Goal: Transaction & Acquisition: Download file/media

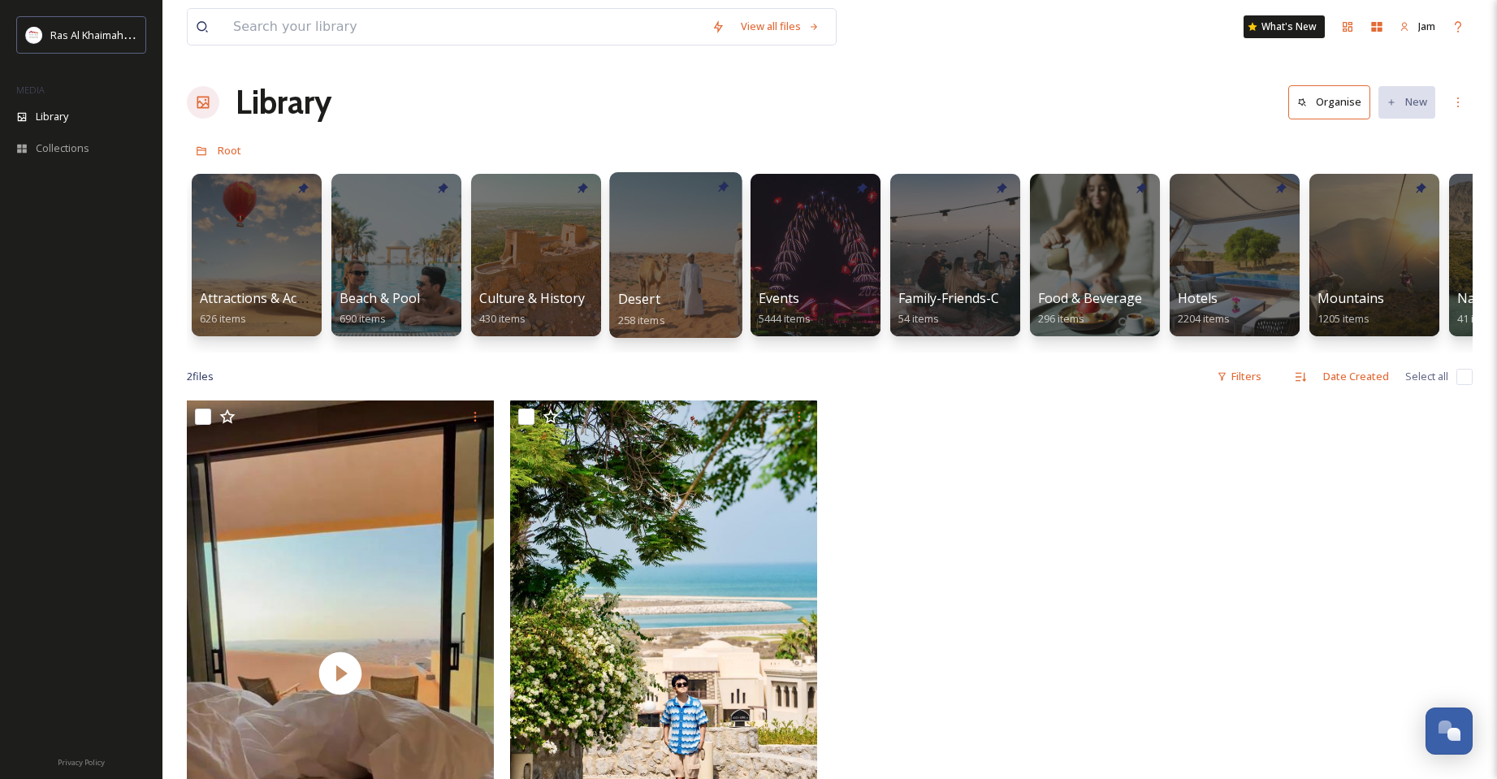
click at [660, 271] on div at bounding box center [675, 255] width 132 height 166
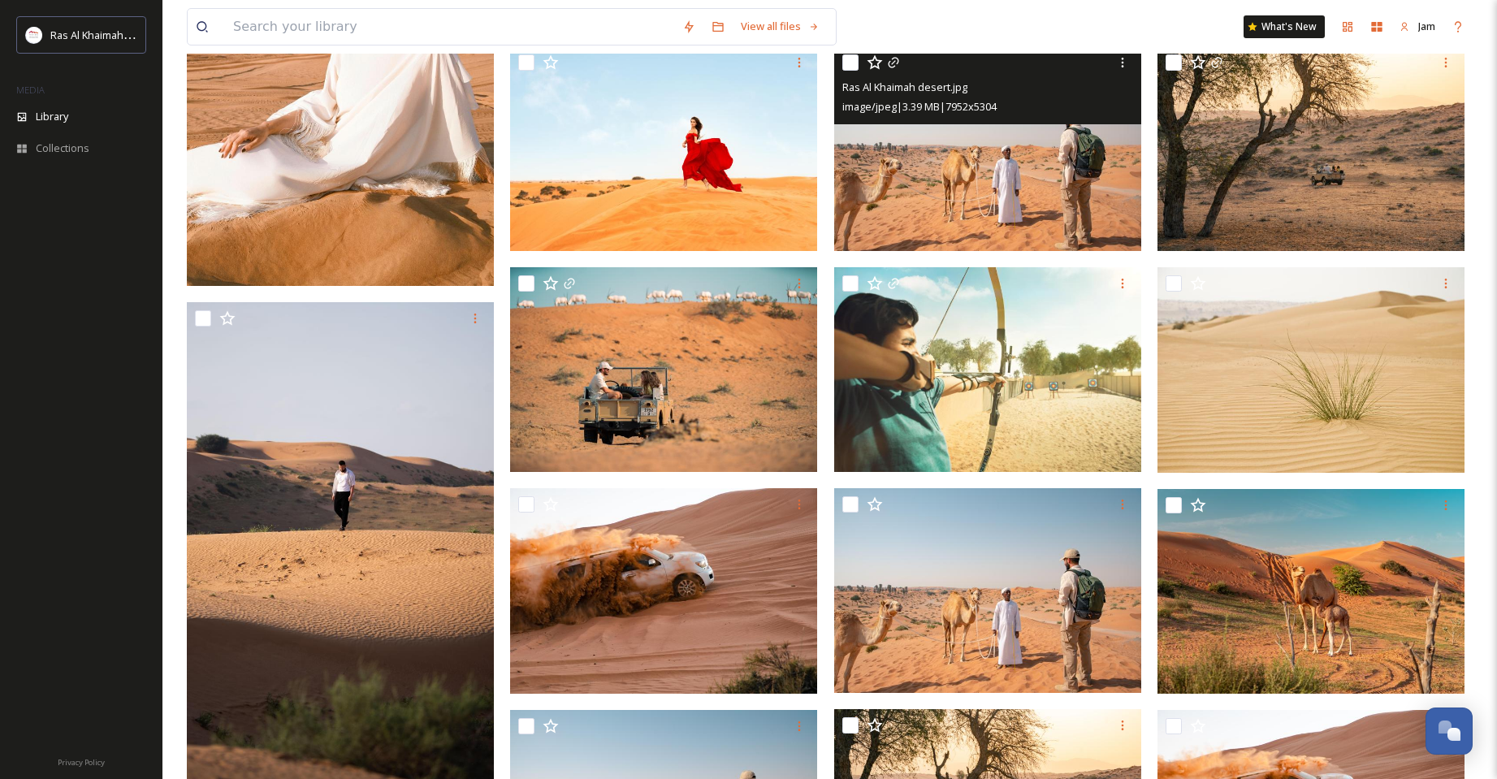
scroll to position [569, 0]
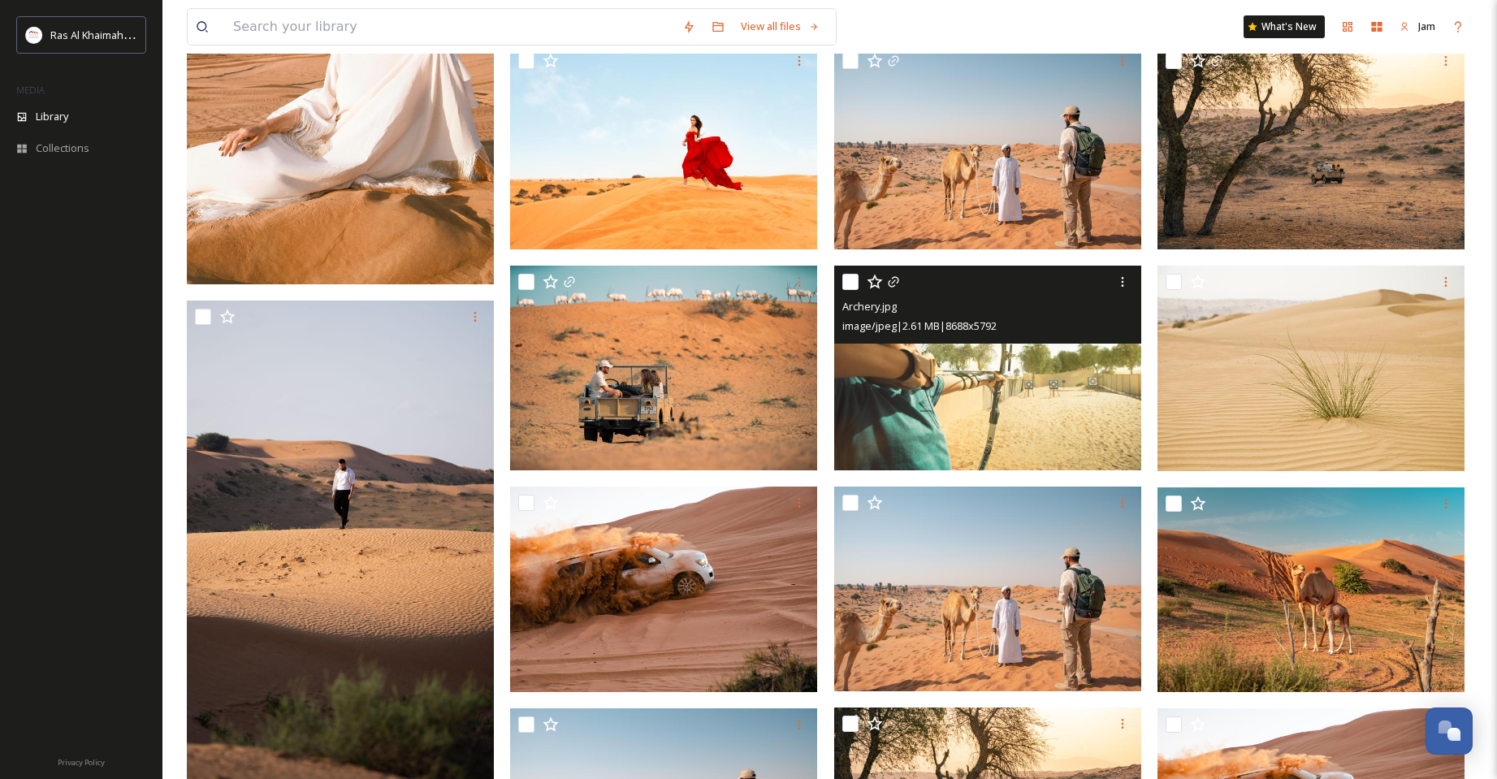
click at [908, 379] on img at bounding box center [987, 368] width 307 height 205
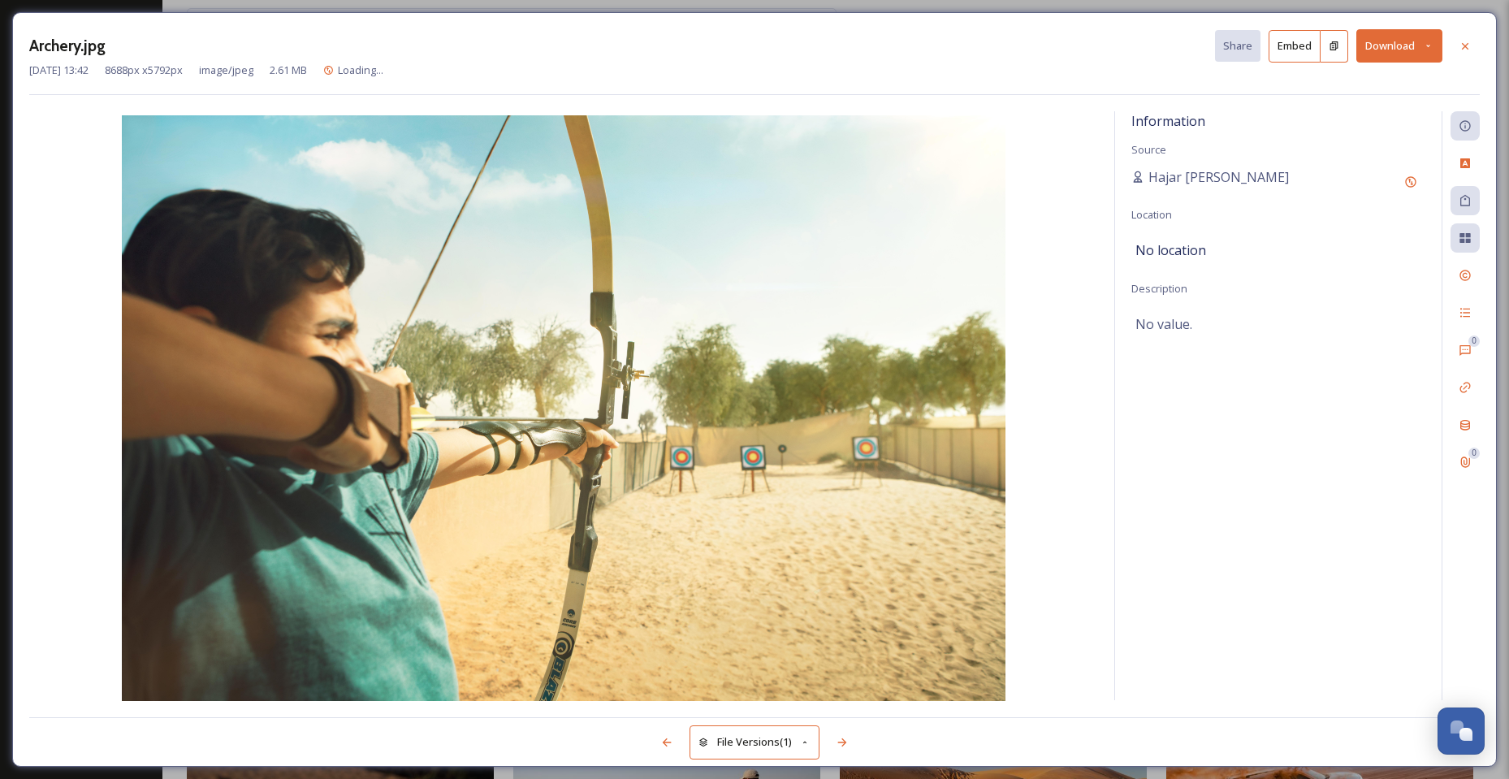
click at [1399, 51] on button "Download" at bounding box center [1399, 45] width 86 height 33
click at [1388, 85] on span "Download Original (8688 x 5792)" at bounding box center [1357, 83] width 154 height 15
click at [1467, 47] on icon at bounding box center [1465, 45] width 6 height 6
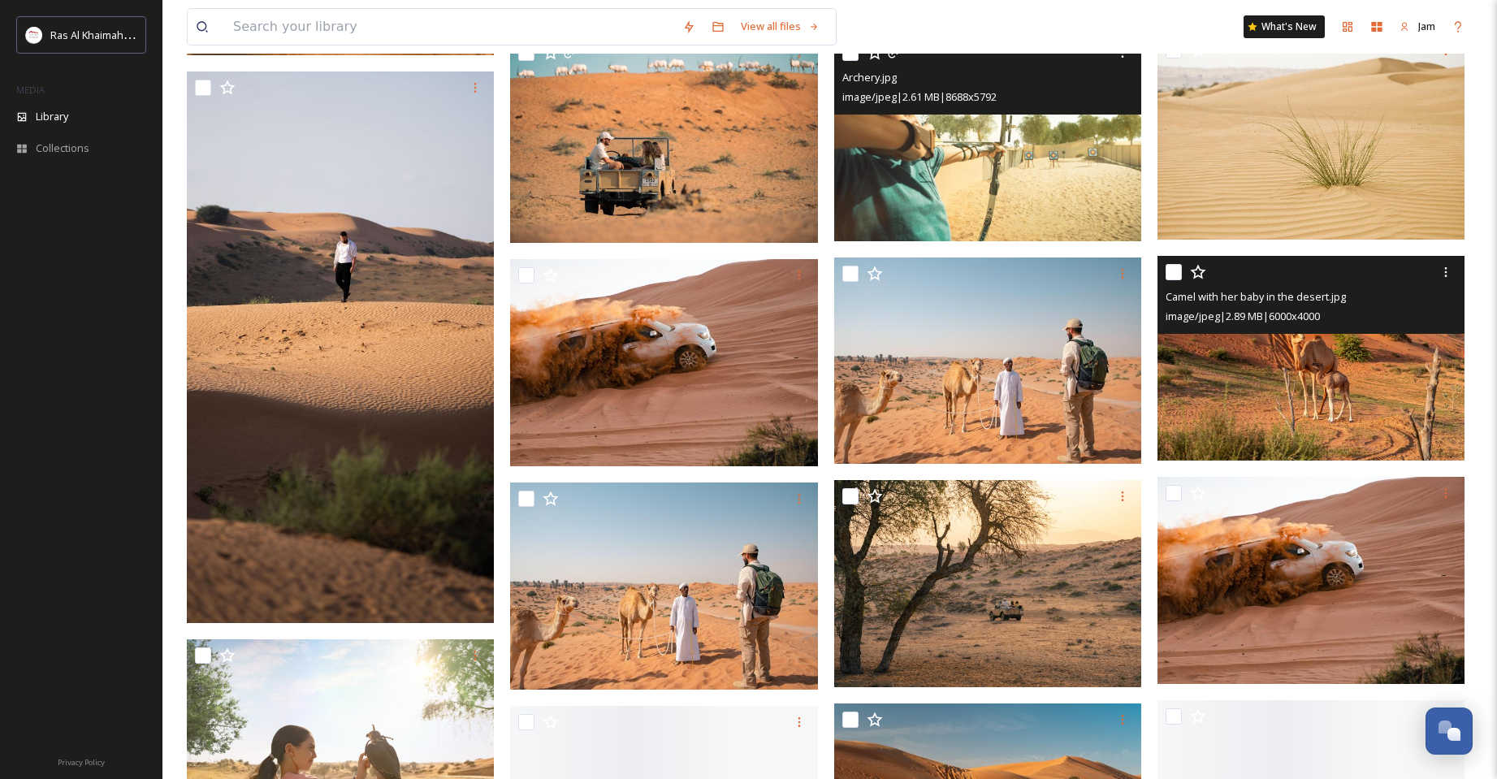
scroll to position [812, 0]
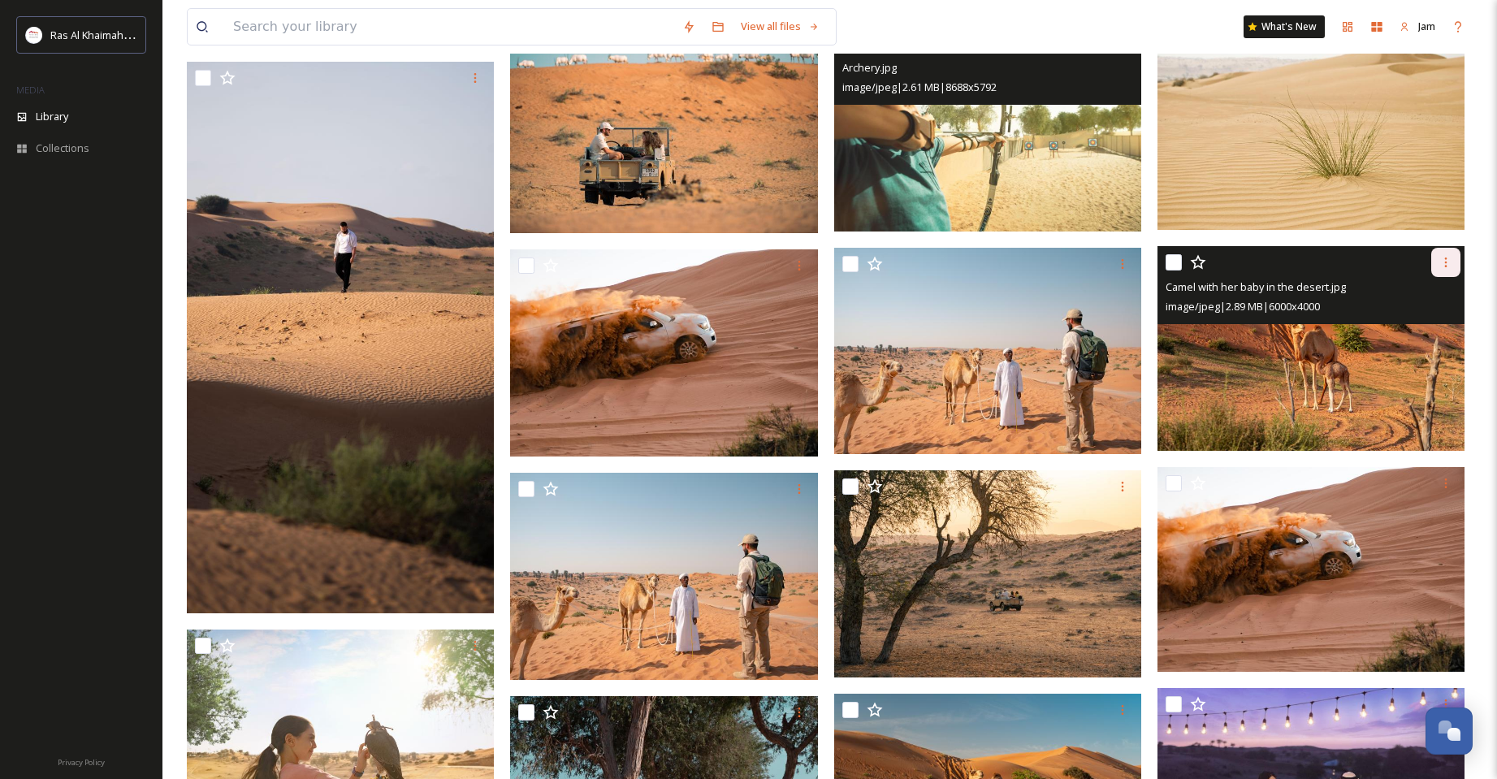
click at [1438, 266] on div at bounding box center [1445, 262] width 29 height 29
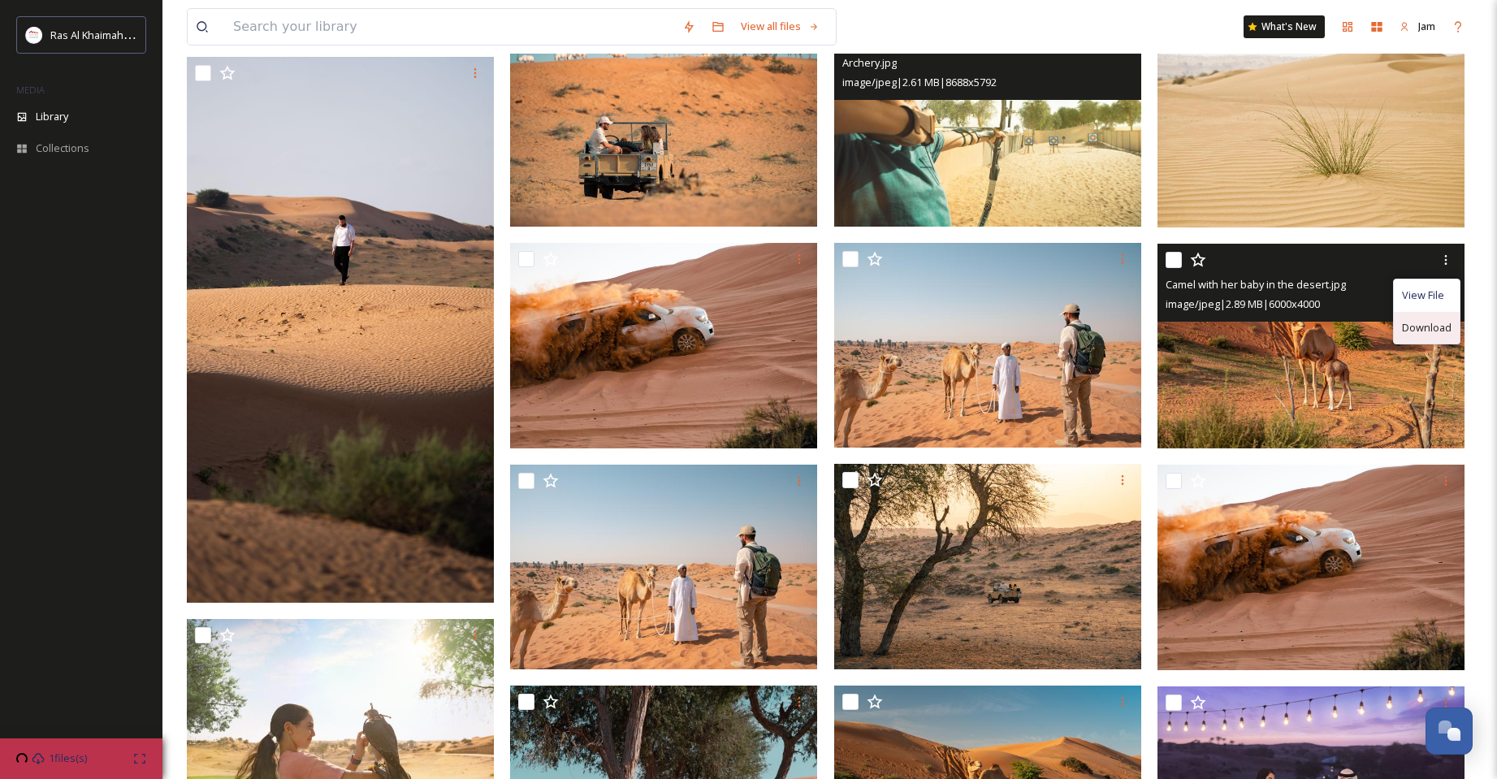
drag, startPoint x: 1423, startPoint y: 344, endPoint x: 1427, endPoint y: 334, distance: 11.3
click at [1427, 334] on div "Download" at bounding box center [1427, 328] width 66 height 32
click at [1442, 263] on icon at bounding box center [1445, 259] width 13 height 13
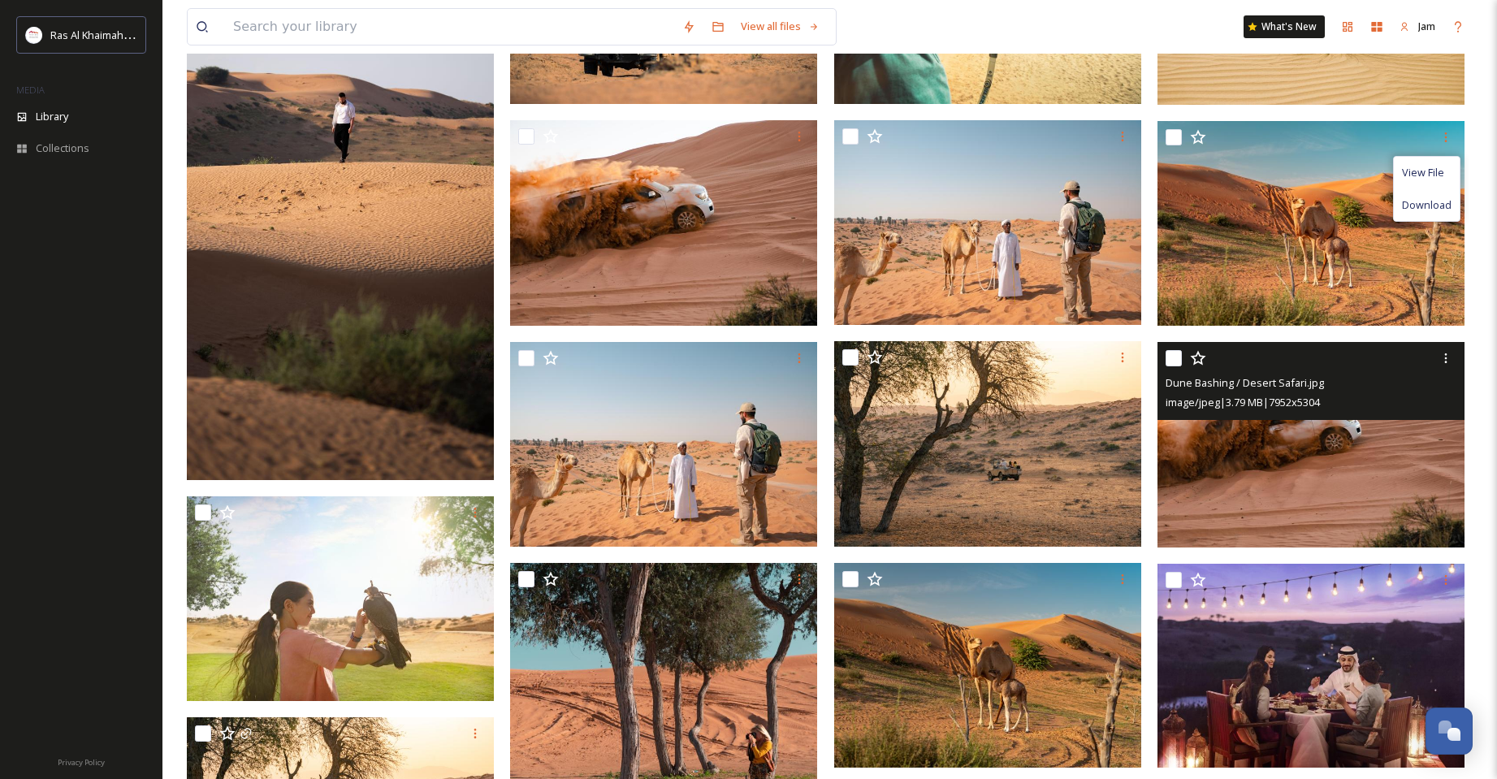
scroll to position [975, 0]
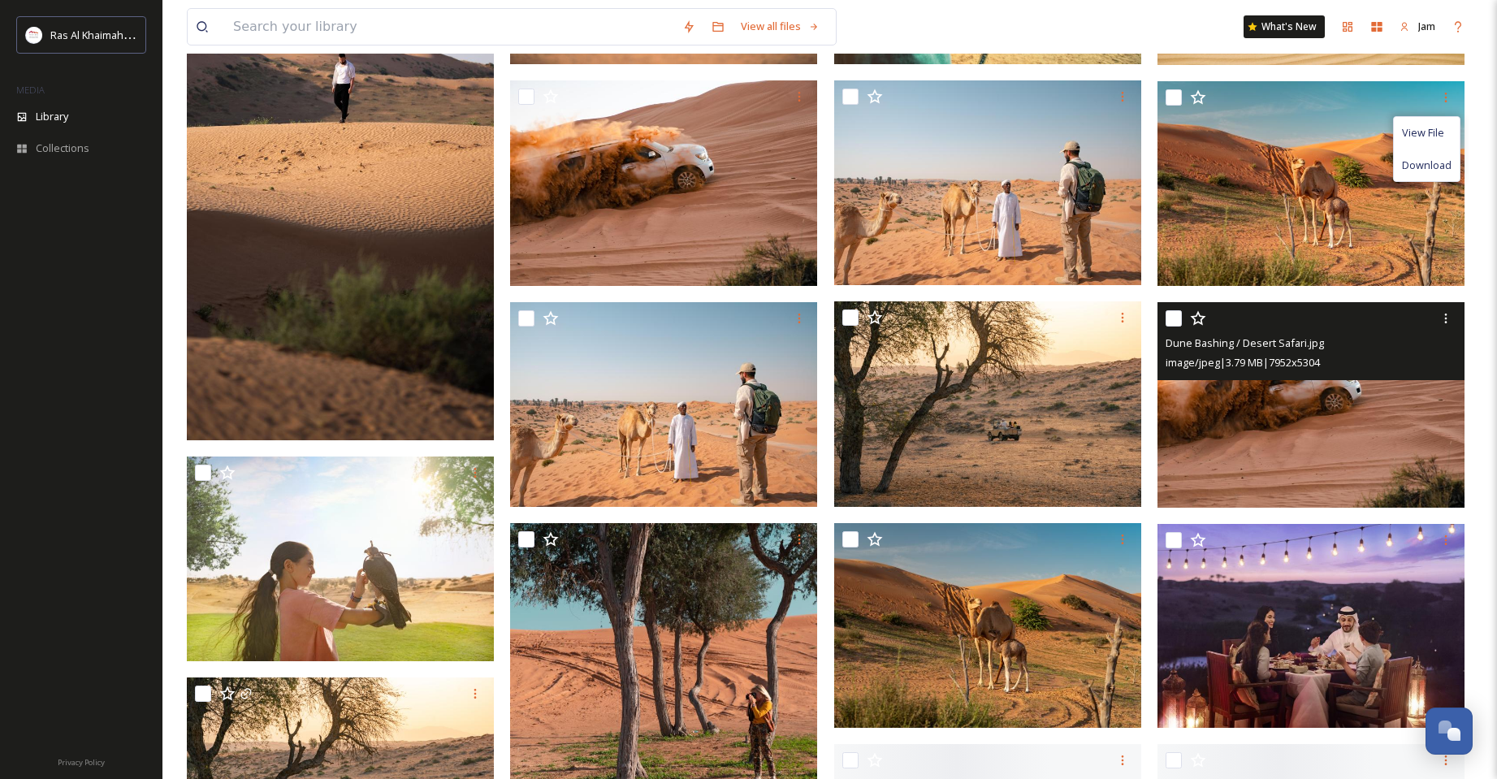
click at [1451, 484] on img at bounding box center [1310, 404] width 307 height 205
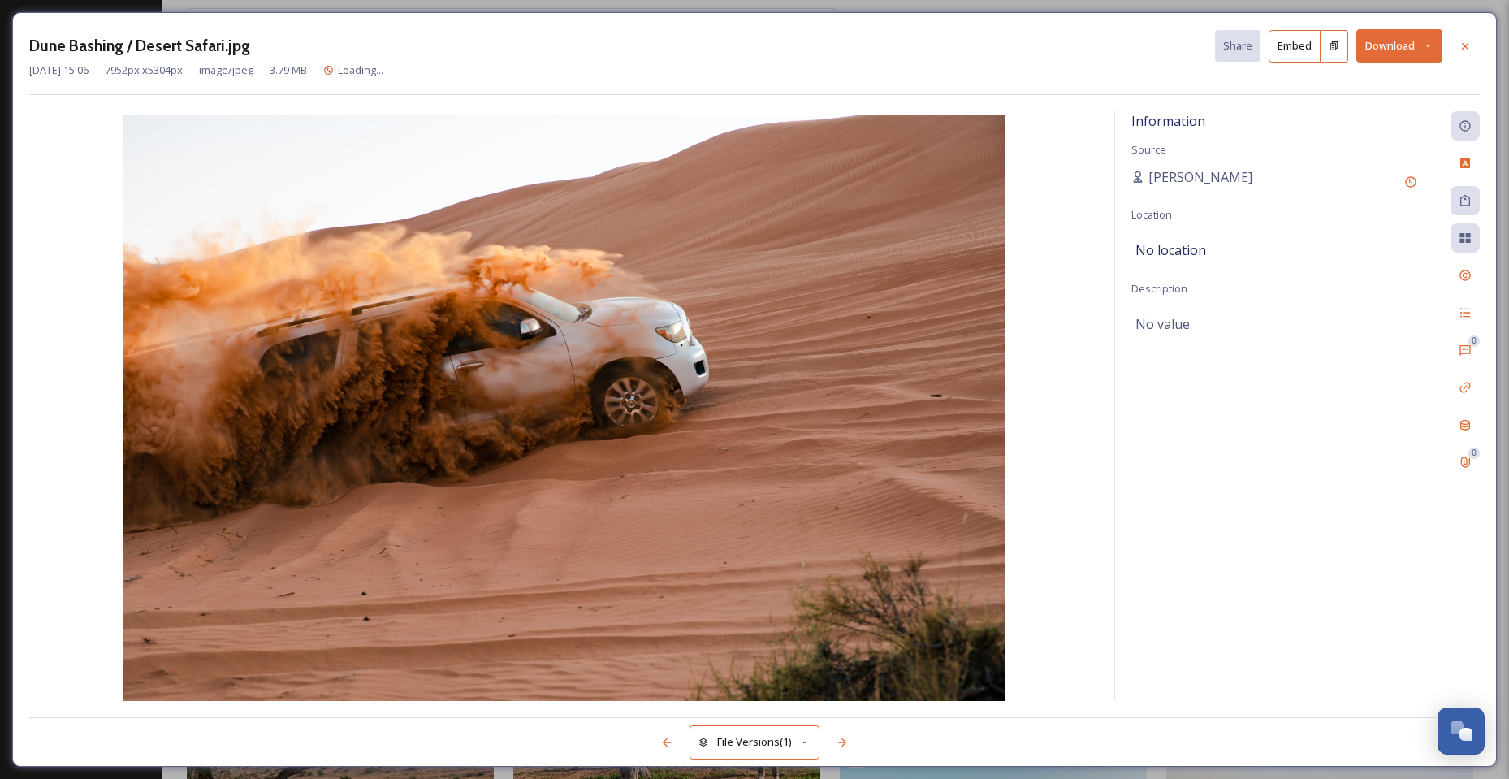
click at [1384, 45] on button "Download" at bounding box center [1399, 45] width 86 height 33
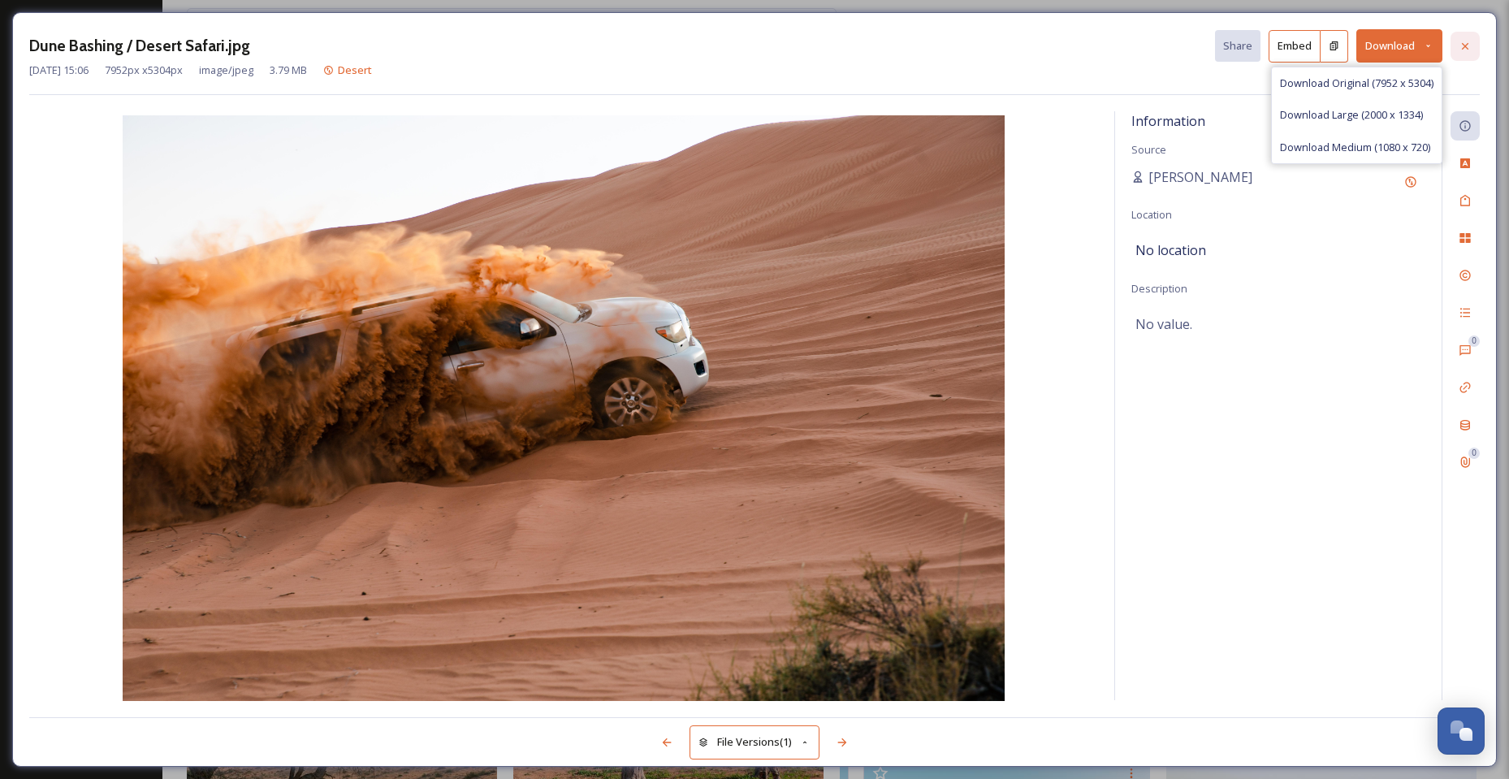
click at [1457, 49] on div at bounding box center [1465, 46] width 29 height 29
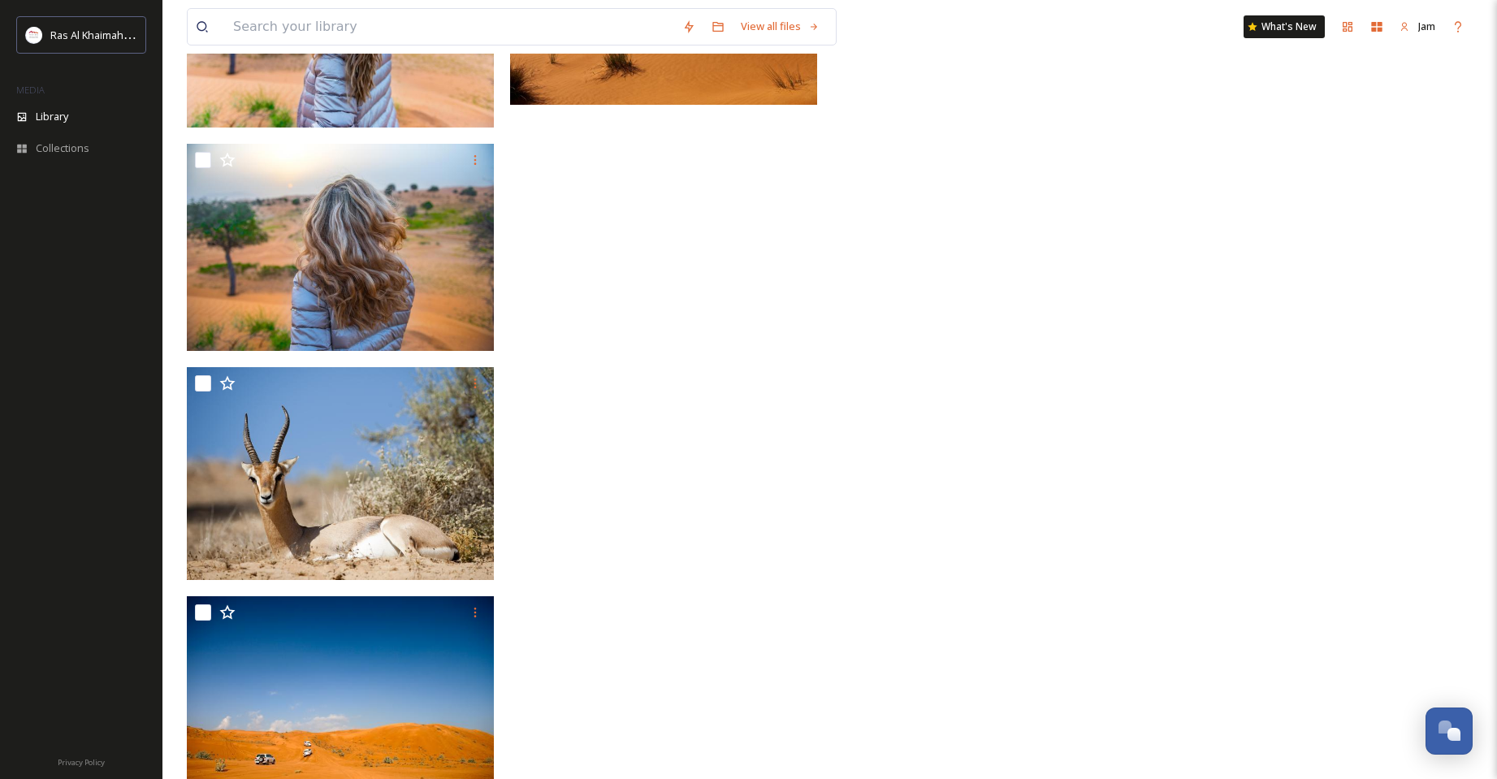
scroll to position [2924, 0]
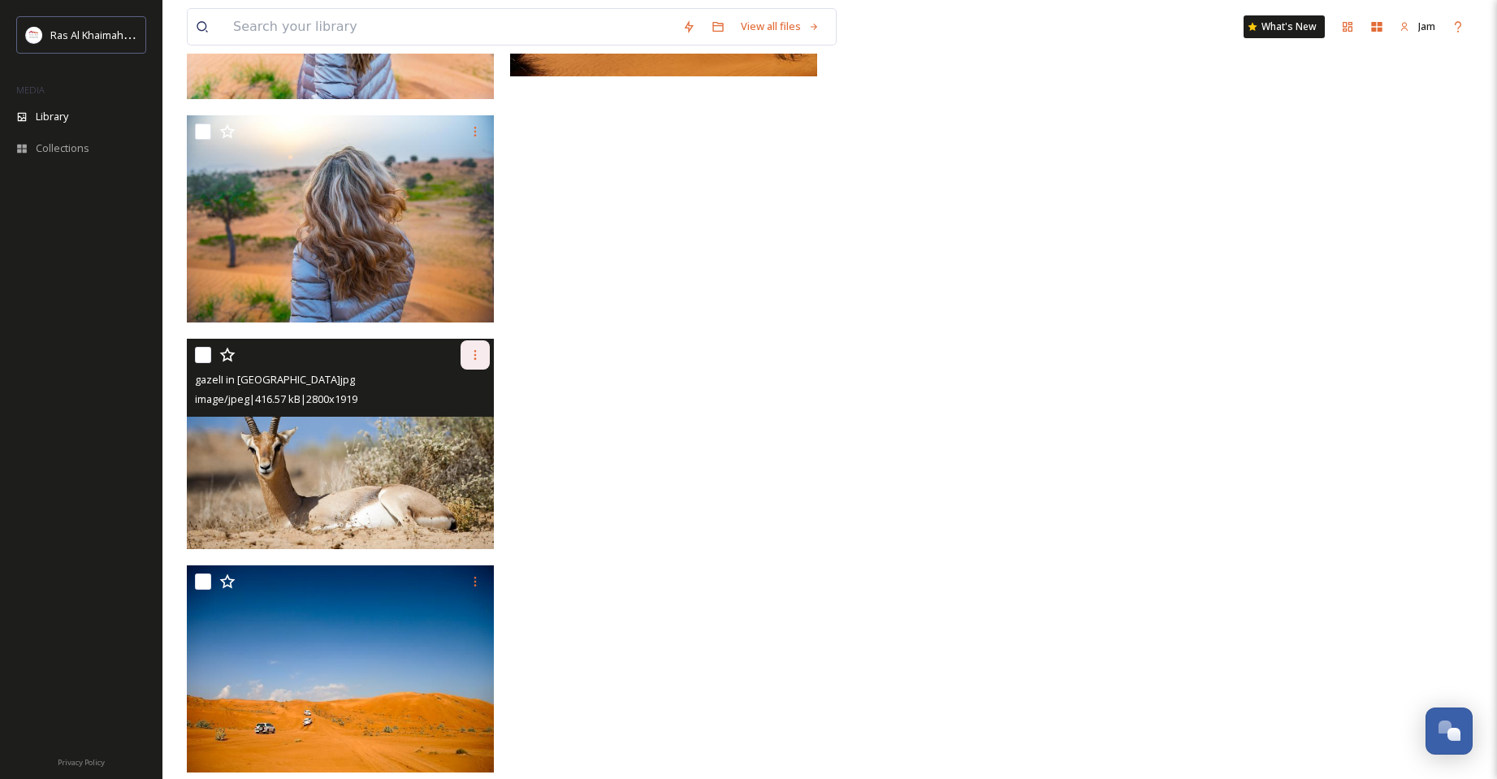
click at [474, 353] on icon at bounding box center [475, 354] width 13 height 13
click at [465, 417] on span "Download" at bounding box center [456, 421] width 50 height 15
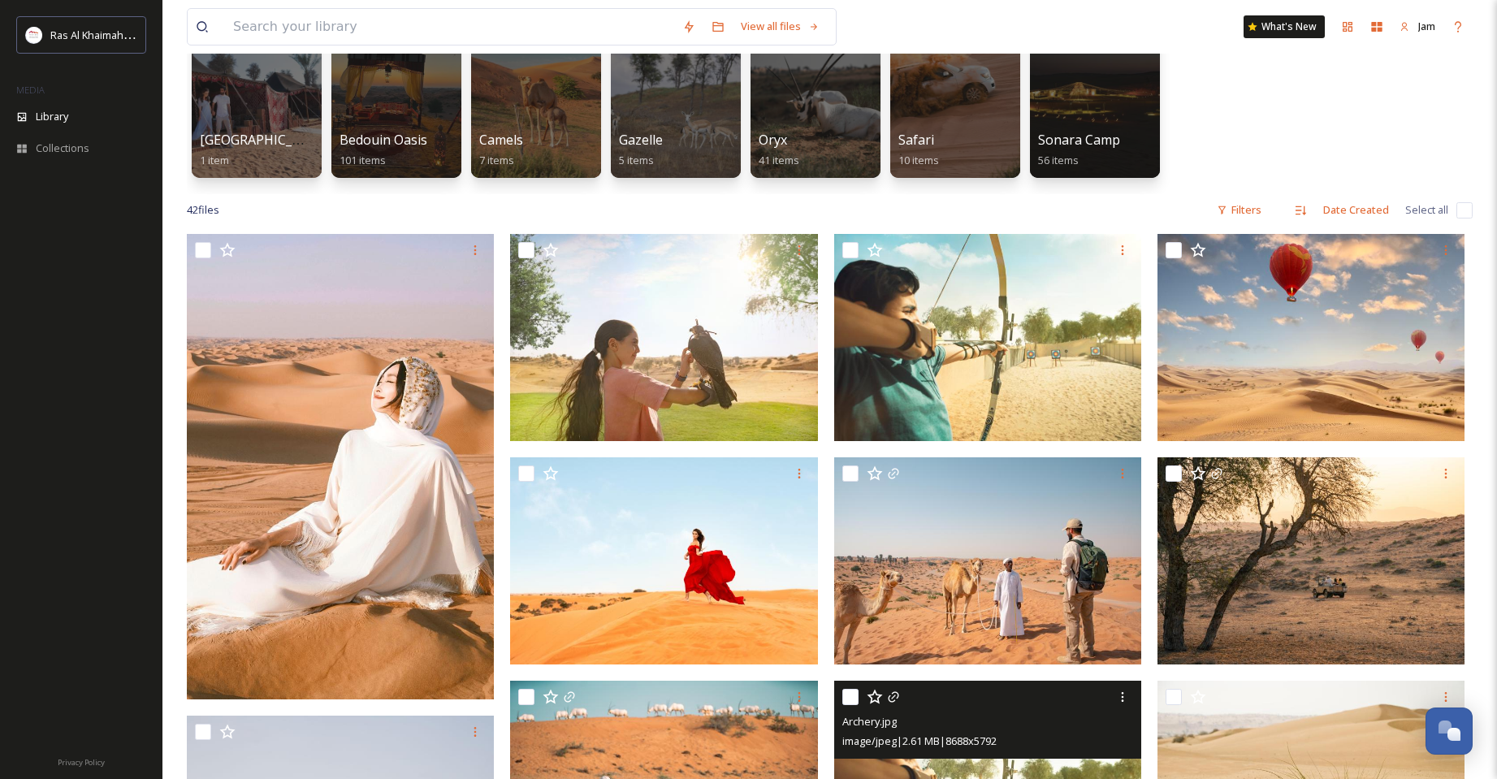
scroll to position [0, 0]
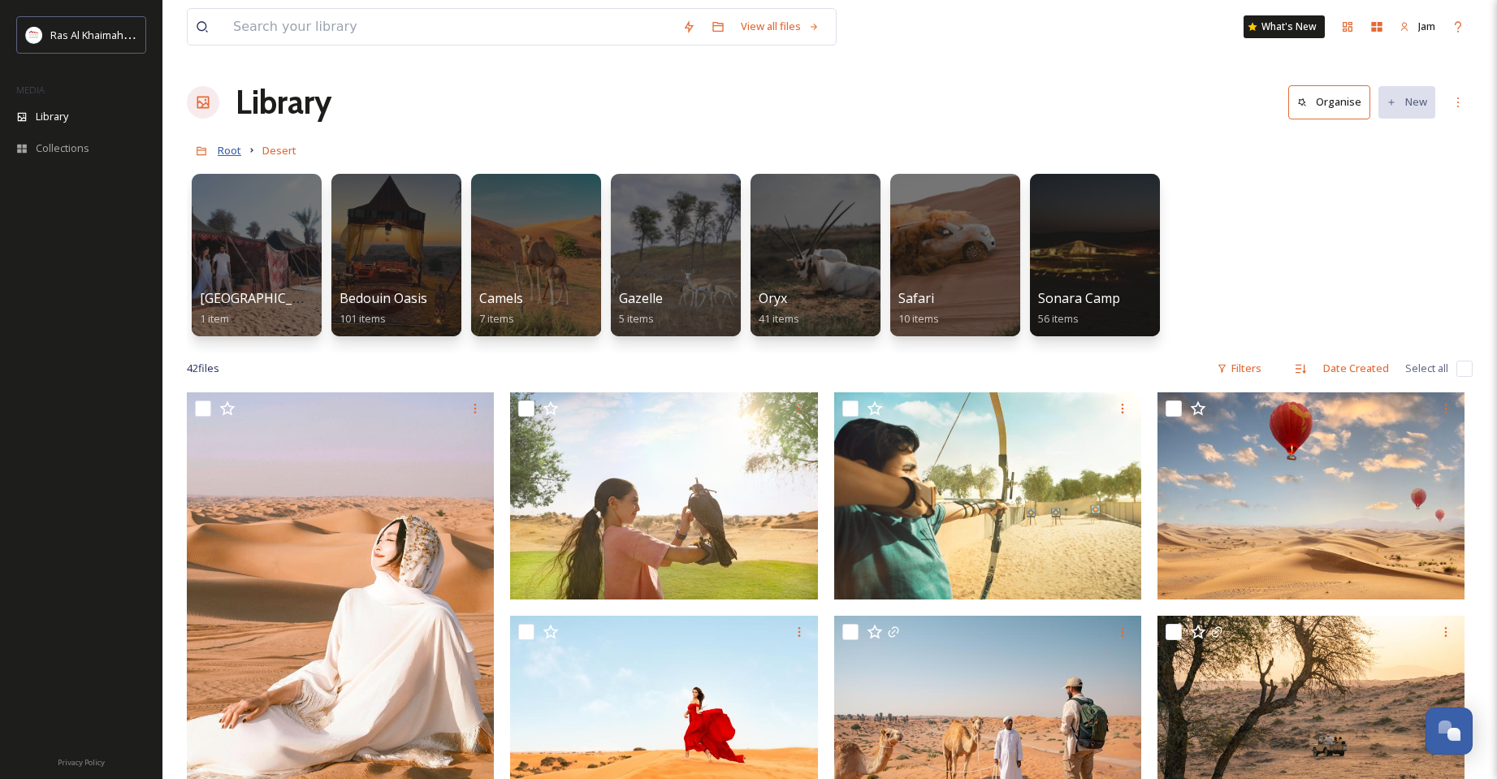
click at [223, 157] on span "Root" at bounding box center [230, 150] width 24 height 15
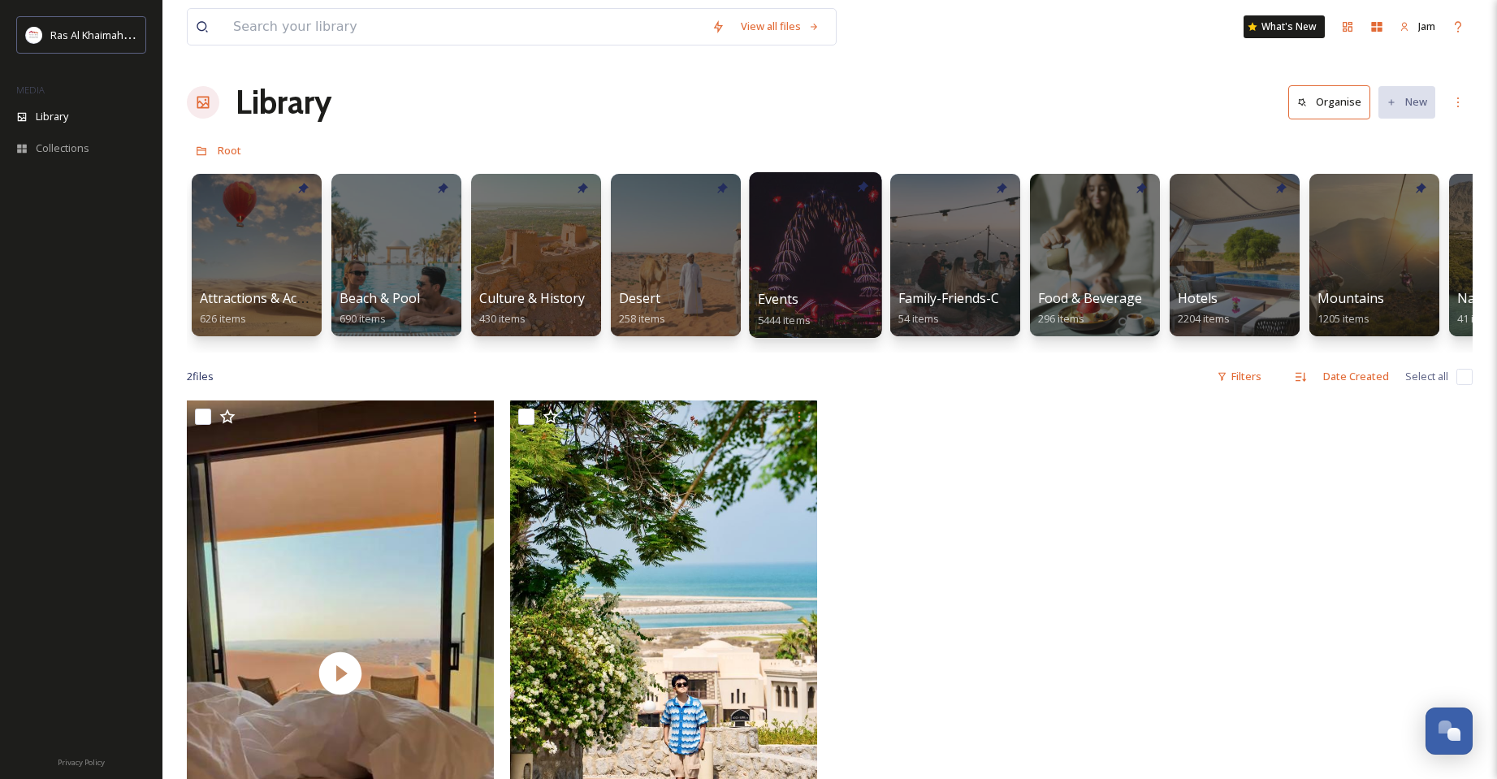
click at [813, 271] on div at bounding box center [815, 255] width 132 height 166
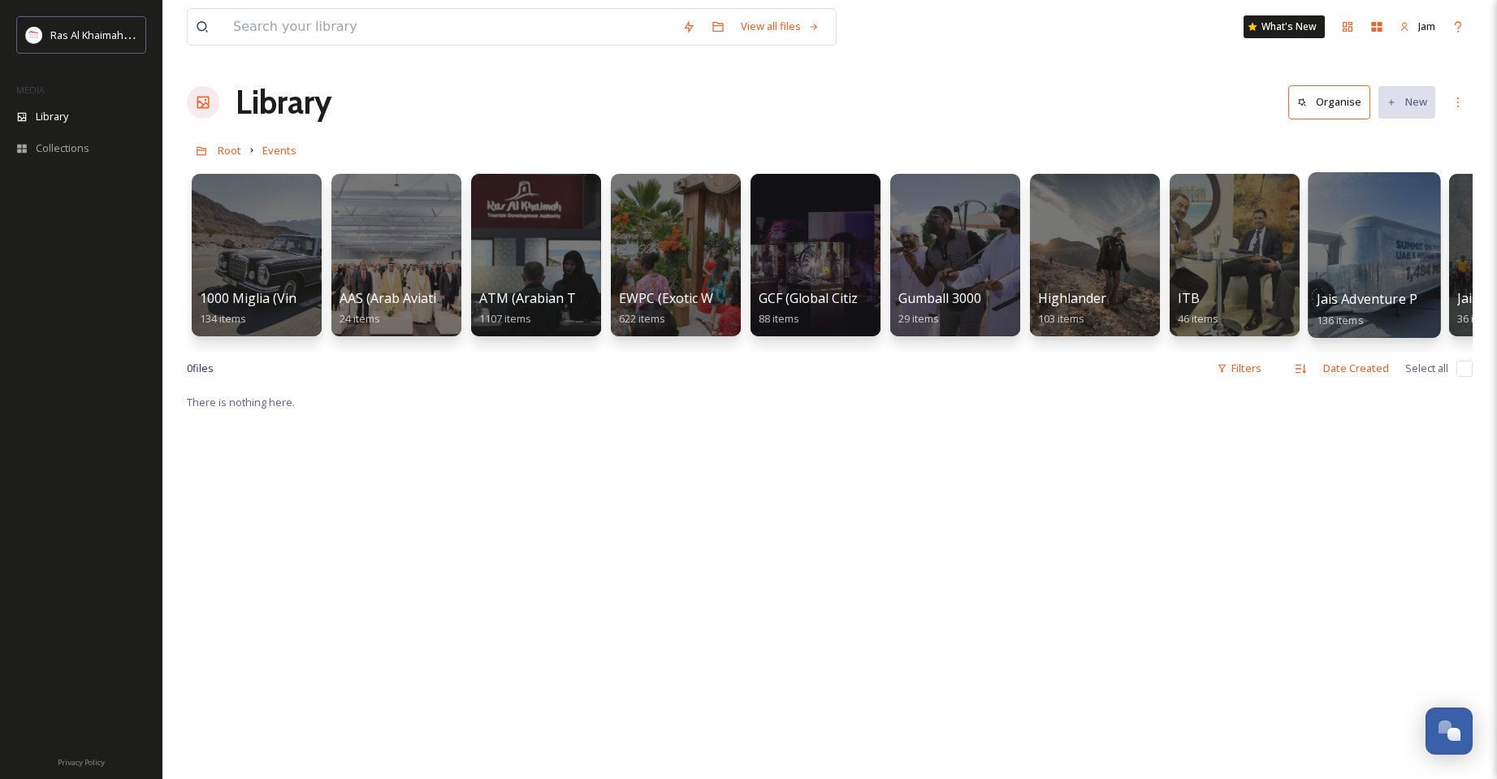
click at [1357, 288] on div at bounding box center [1374, 255] width 132 height 166
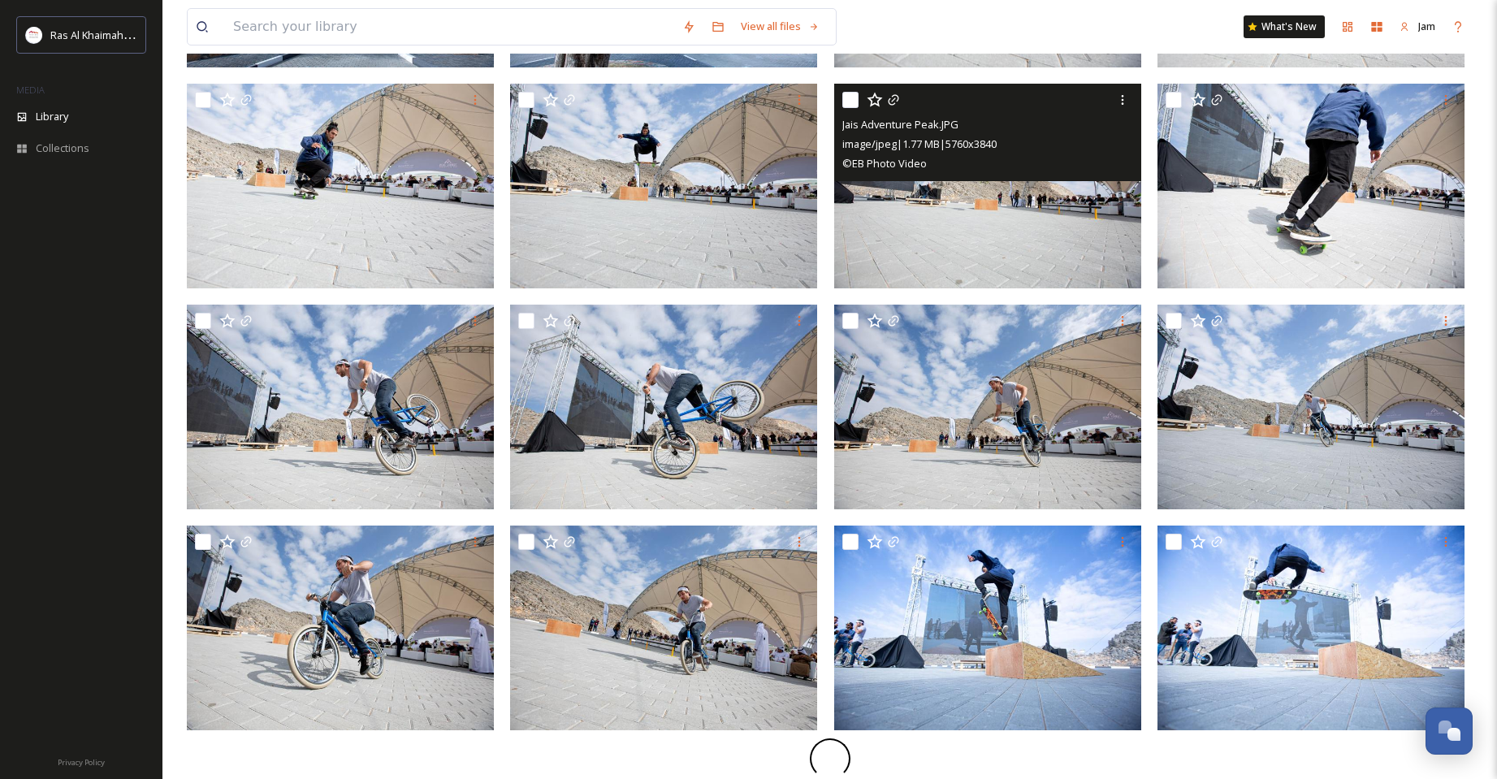
scroll to position [582, 0]
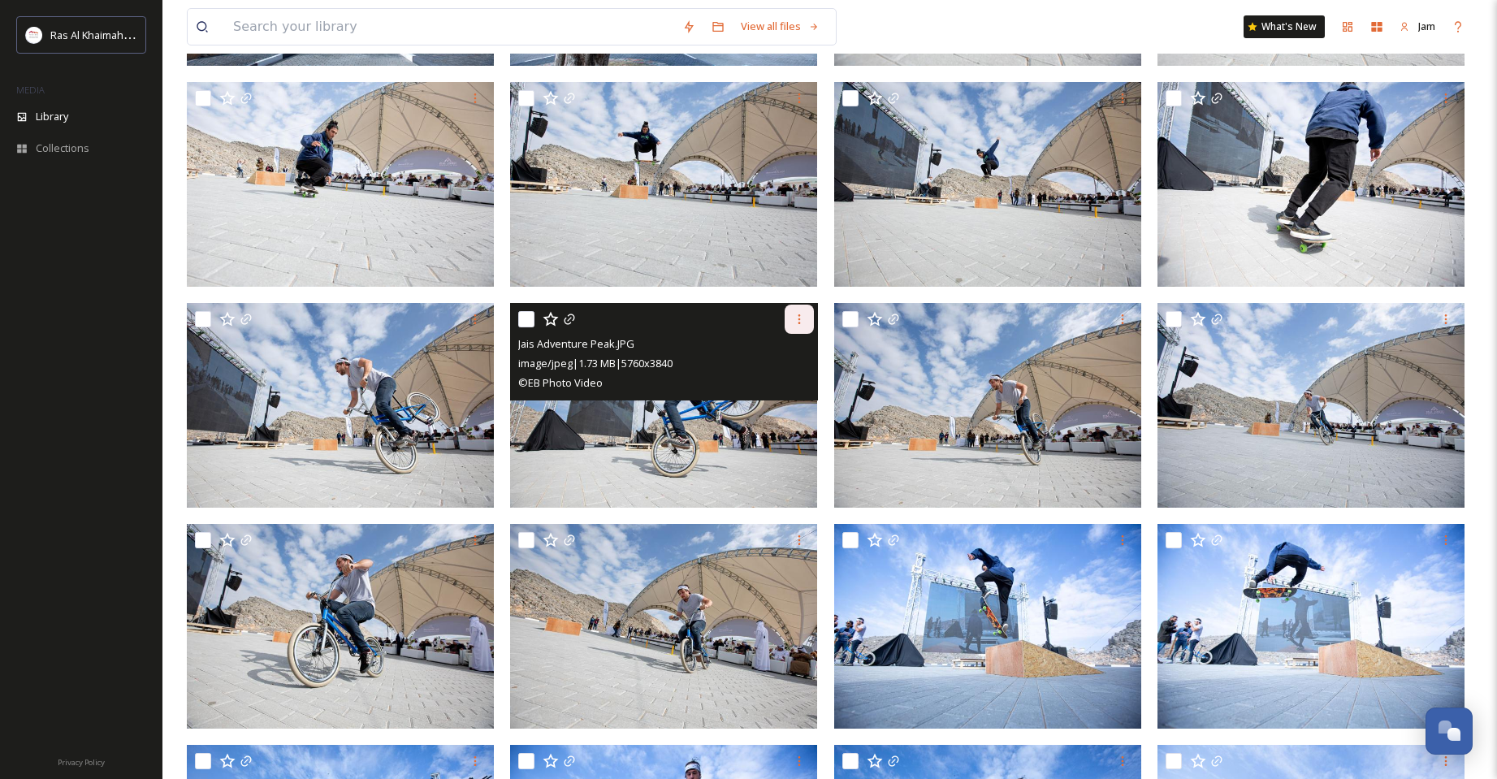
click at [798, 326] on icon at bounding box center [799, 319] width 13 height 13
click at [782, 380] on span "Download" at bounding box center [780, 386] width 50 height 15
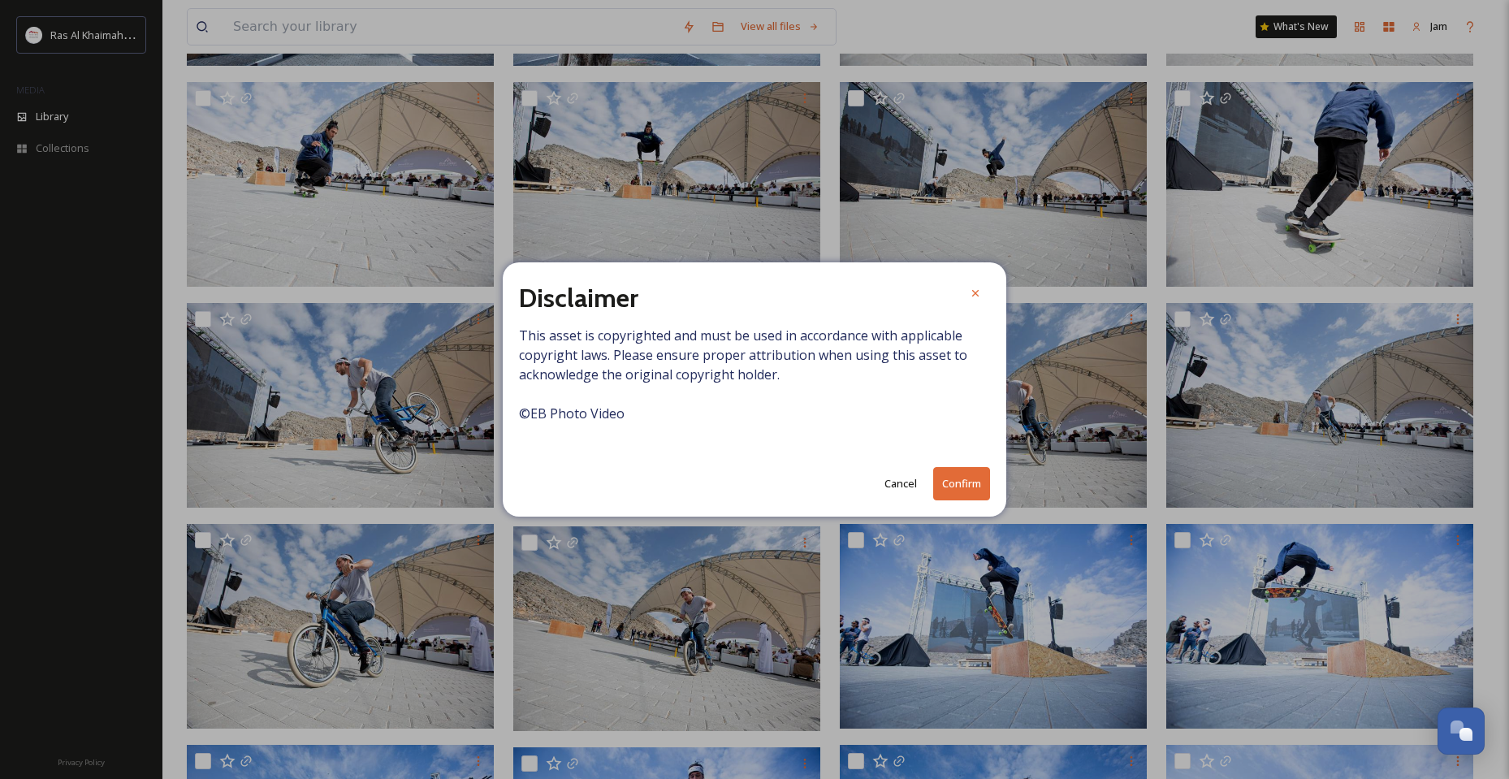
click at [937, 482] on button "Confirm" at bounding box center [961, 483] width 57 height 33
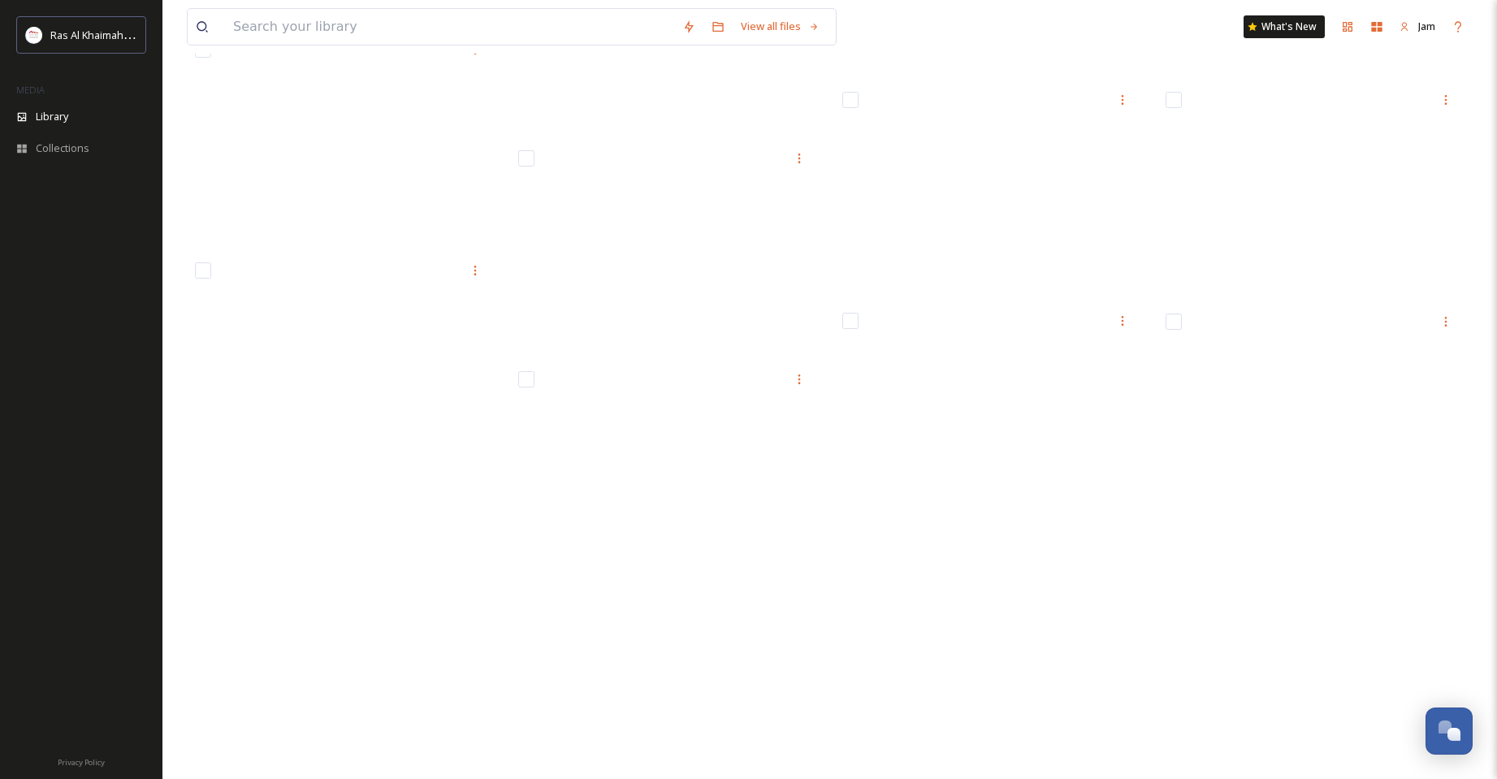
scroll to position [7125, 0]
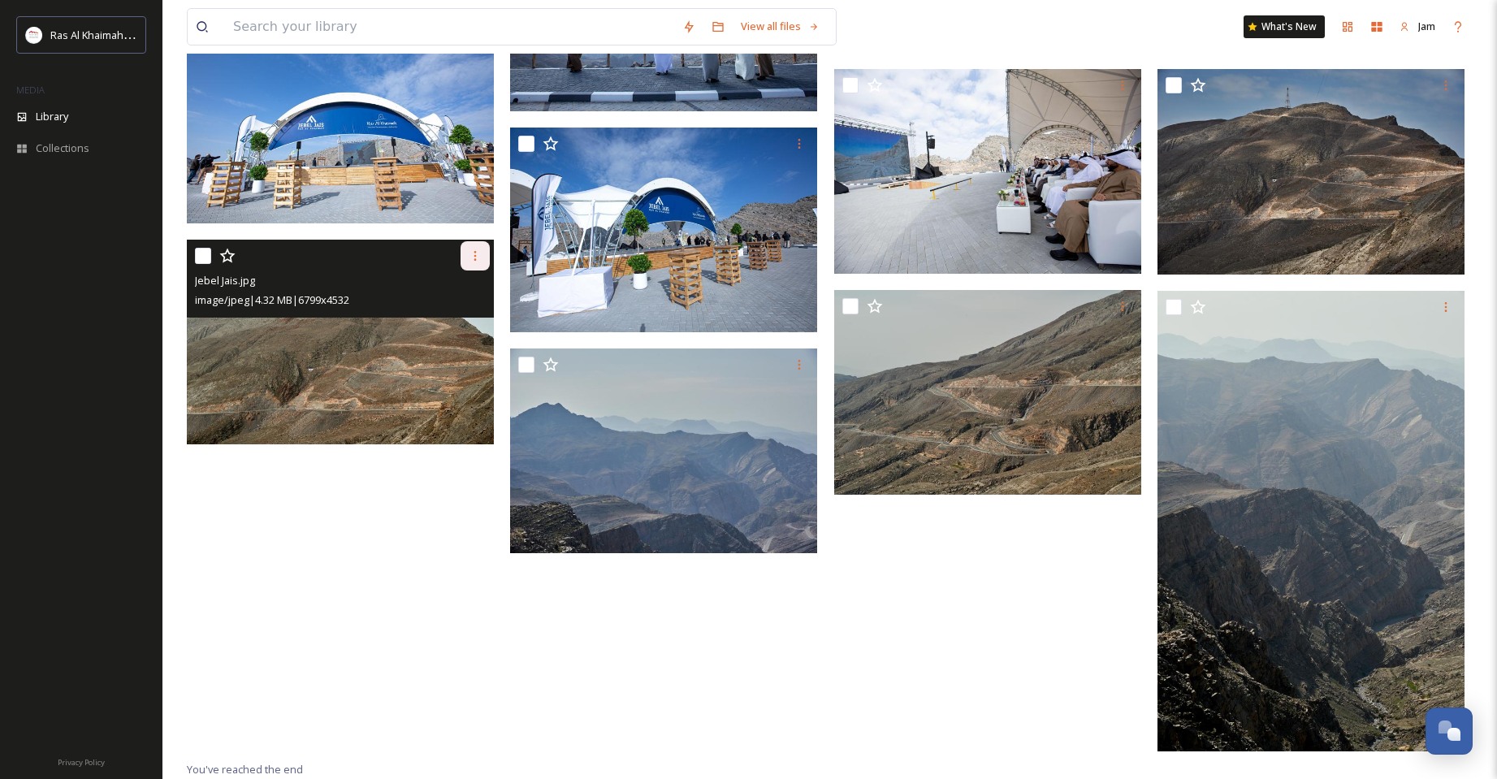
click at [478, 256] on icon at bounding box center [475, 255] width 13 height 13
click at [465, 323] on span "Download" at bounding box center [456, 322] width 50 height 15
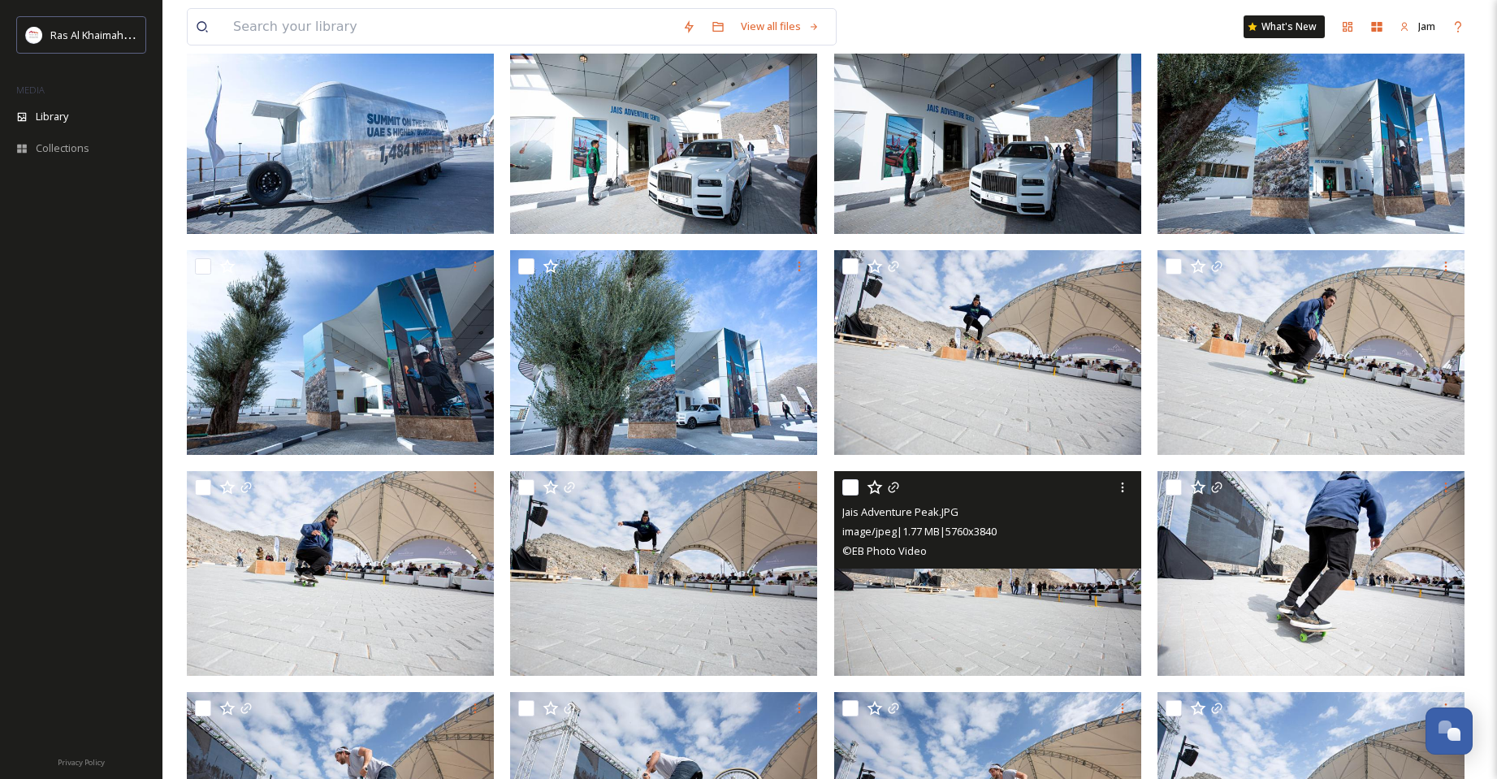
scroll to position [0, 0]
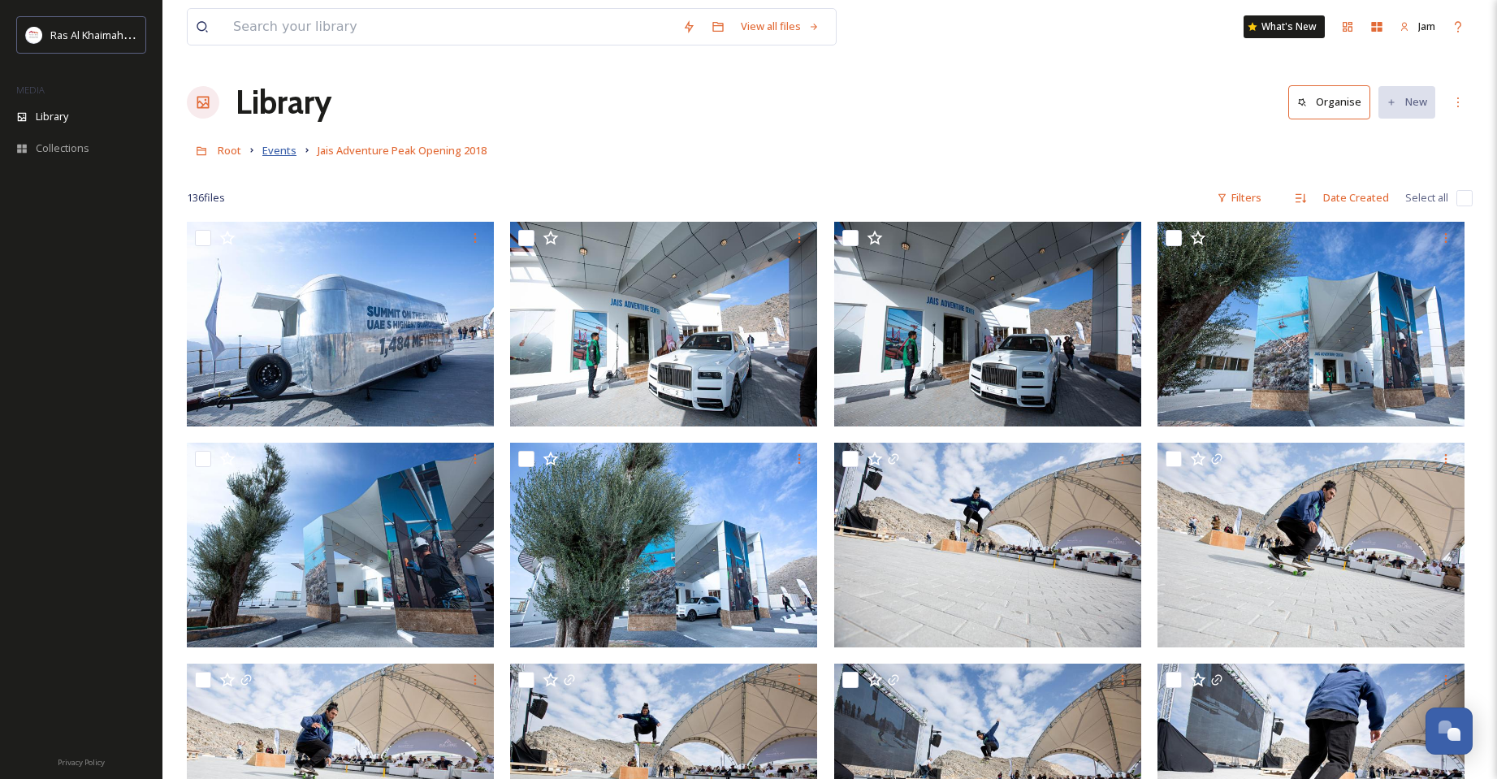
click at [288, 155] on span "Events" at bounding box center [279, 150] width 34 height 15
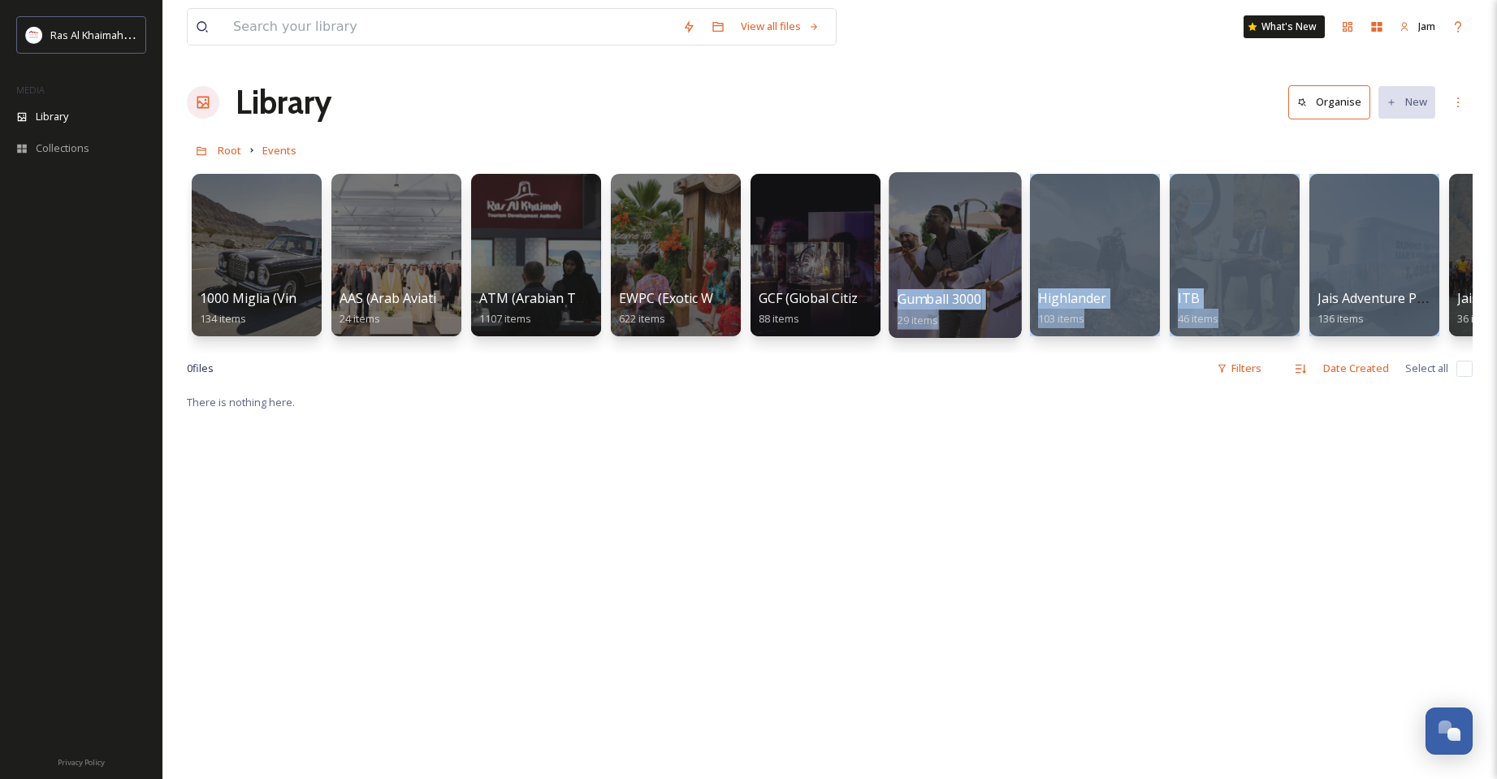
drag, startPoint x: 1442, startPoint y: 270, endPoint x: 908, endPoint y: 268, distance: 533.7
click at [914, 268] on div "1000 Miglia (Vintage Cars Event) 134 items AAS (Arab Aviation Summit) 24 items …" at bounding box center [830, 259] width 1286 height 187
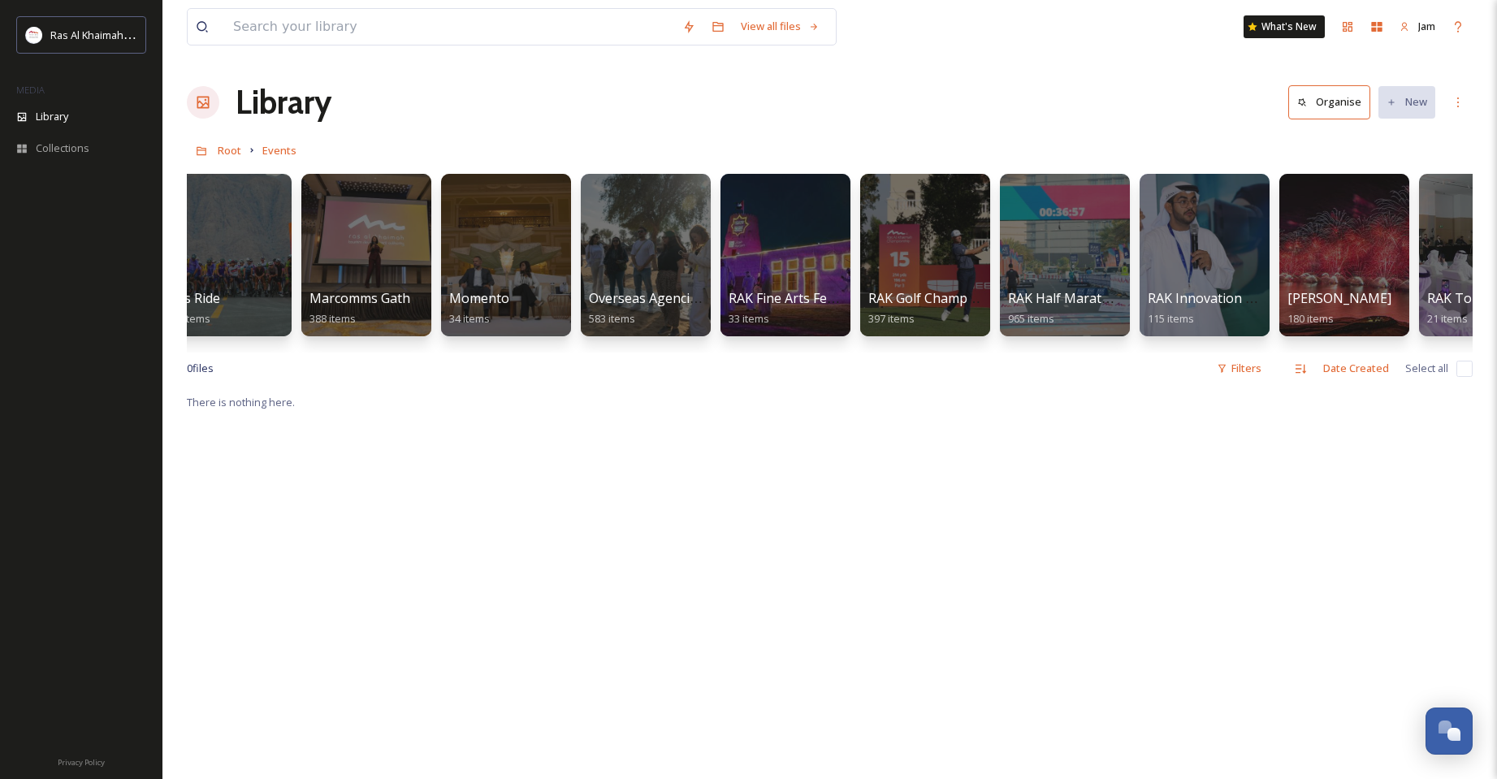
scroll to position [0, 1339]
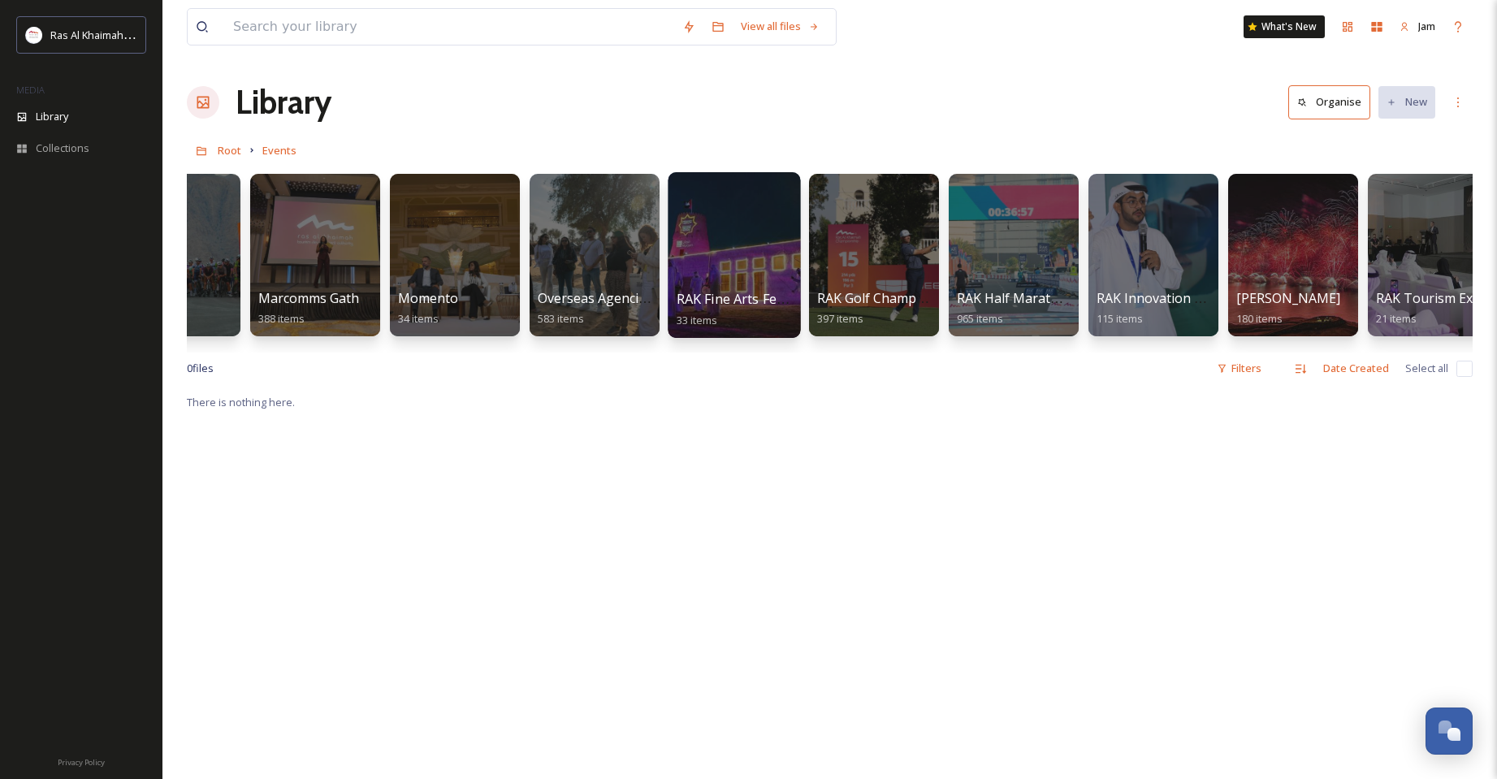
click at [734, 190] on div at bounding box center [734, 255] width 132 height 166
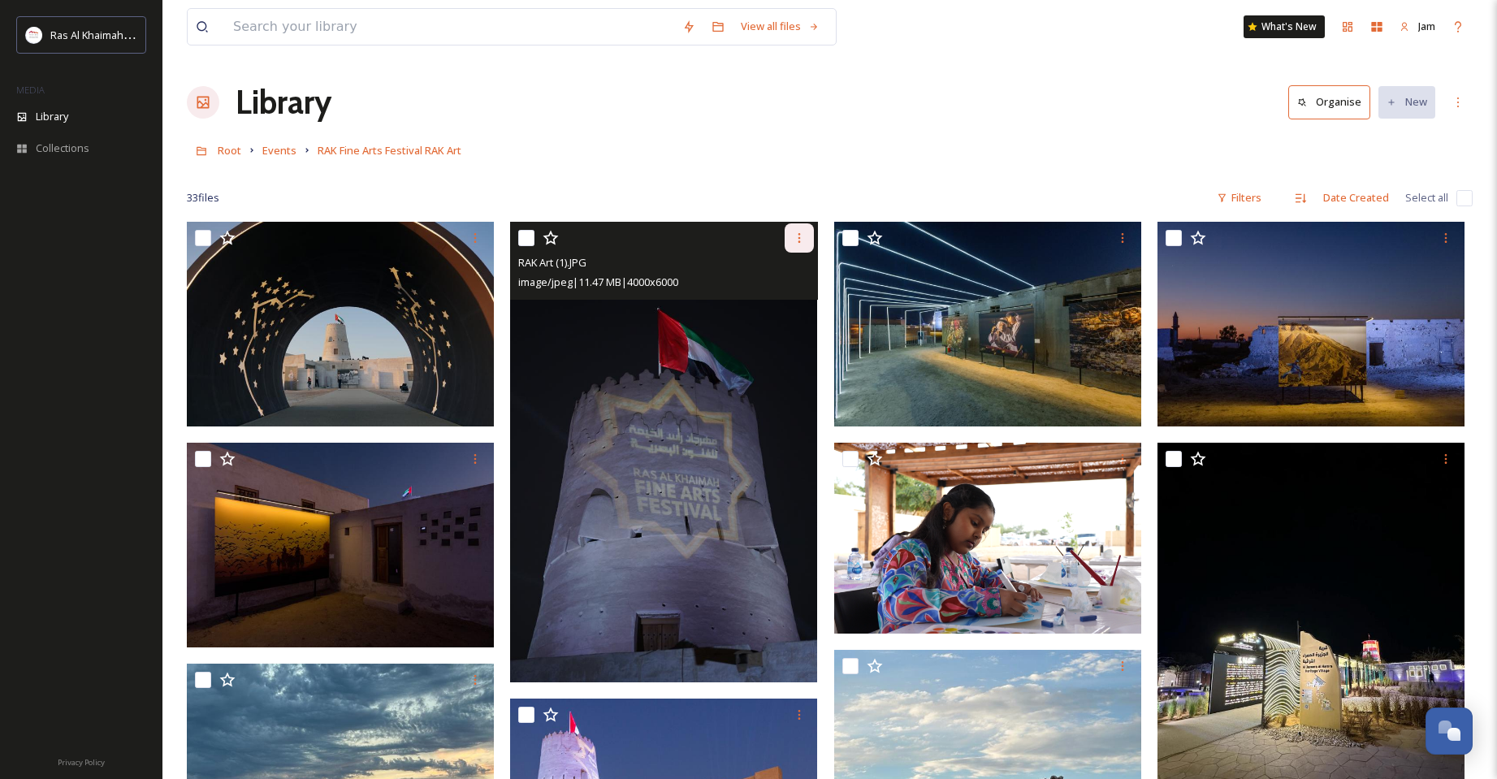
click at [802, 229] on div at bounding box center [799, 237] width 29 height 29
click at [792, 304] on span "Download" at bounding box center [780, 304] width 50 height 15
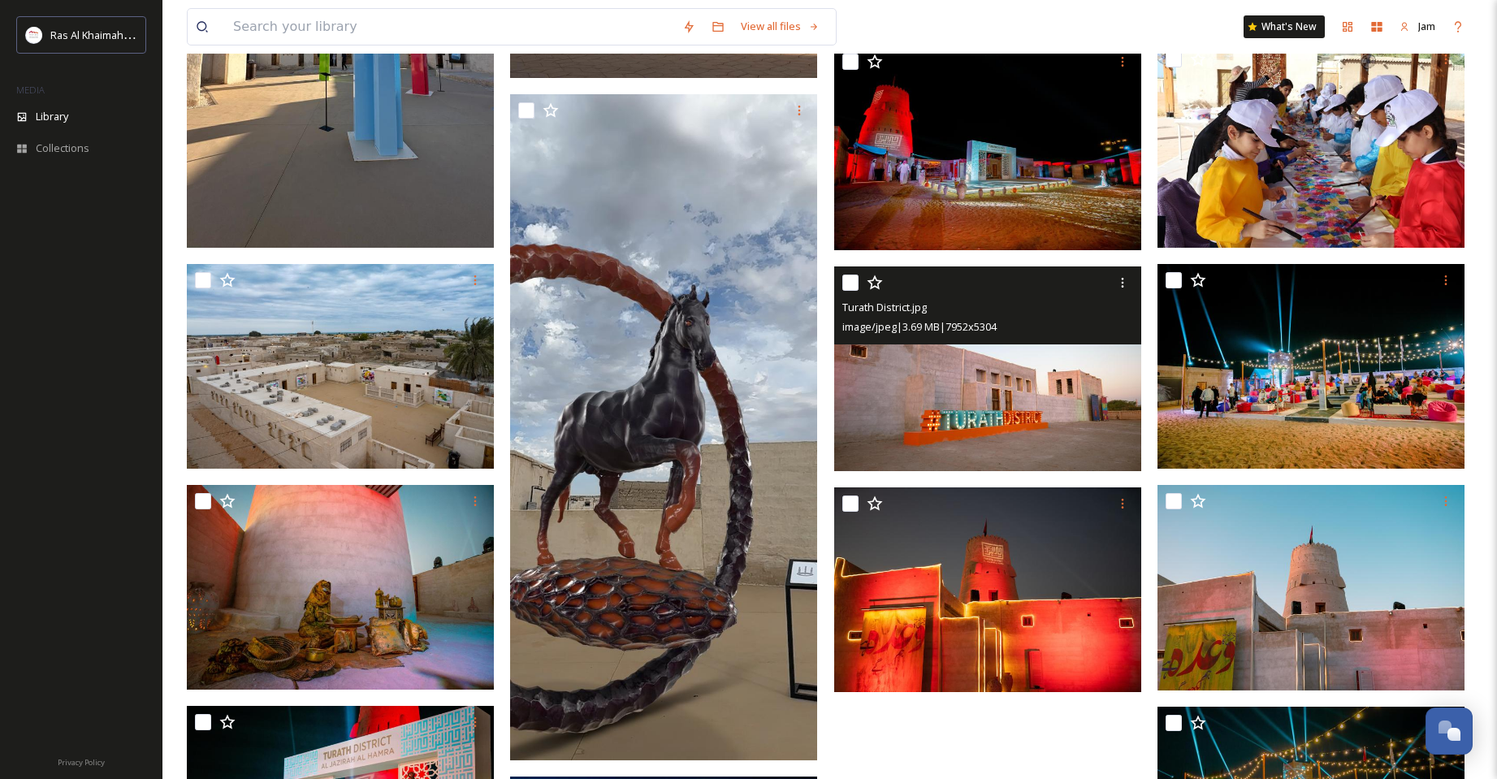
scroll to position [1625, 0]
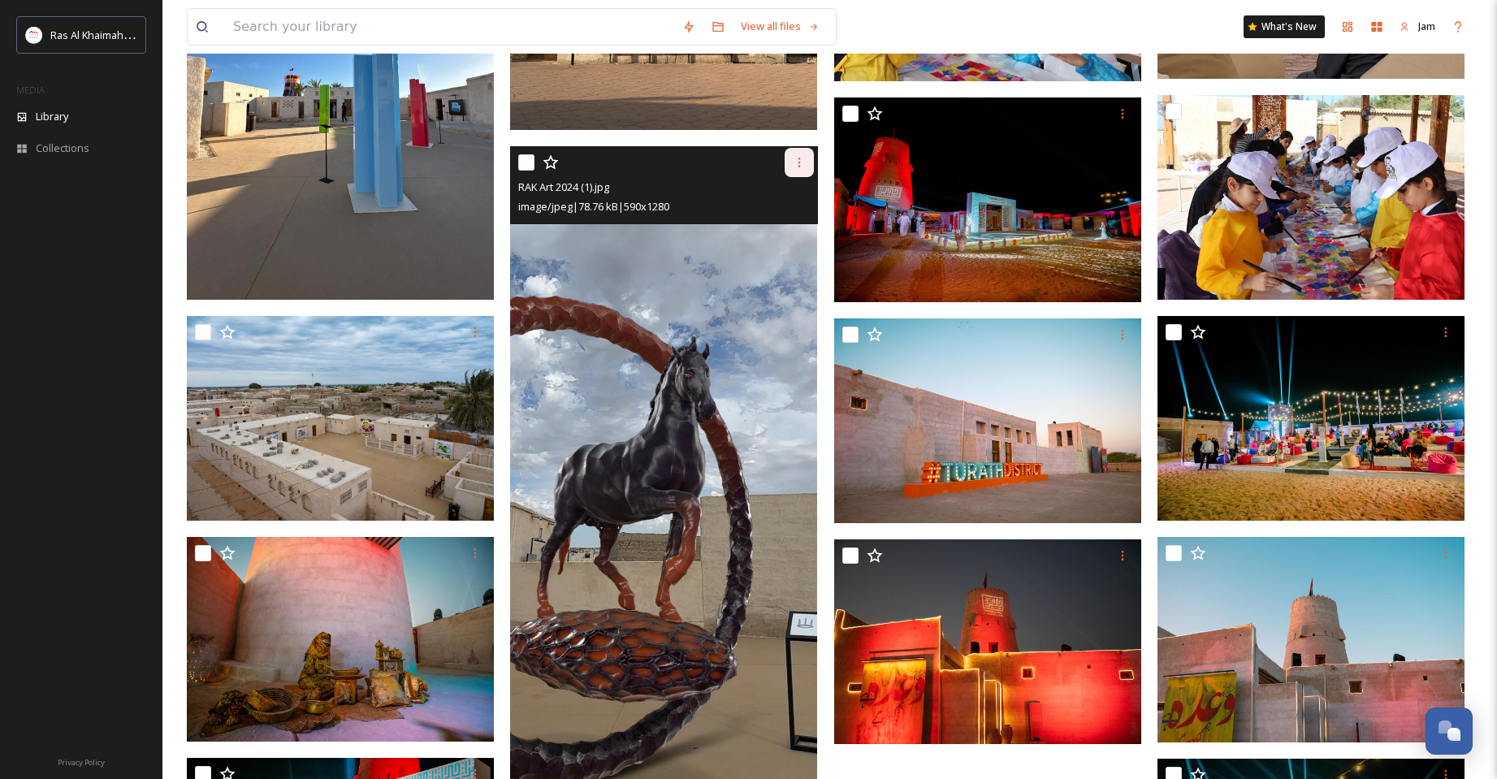
click at [802, 161] on icon at bounding box center [799, 162] width 13 height 13
click at [781, 225] on span "Download" at bounding box center [780, 230] width 50 height 15
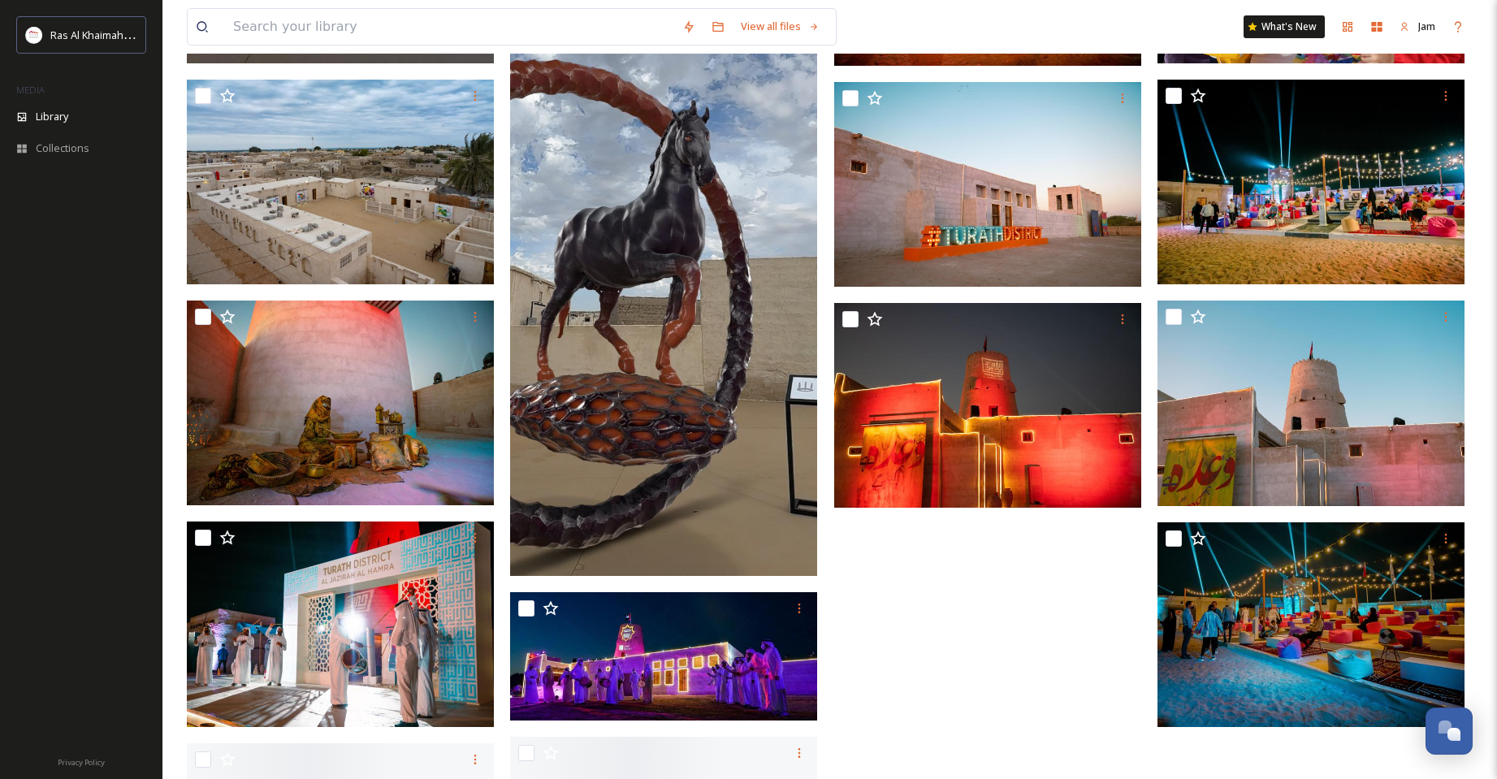
scroll to position [2112, 0]
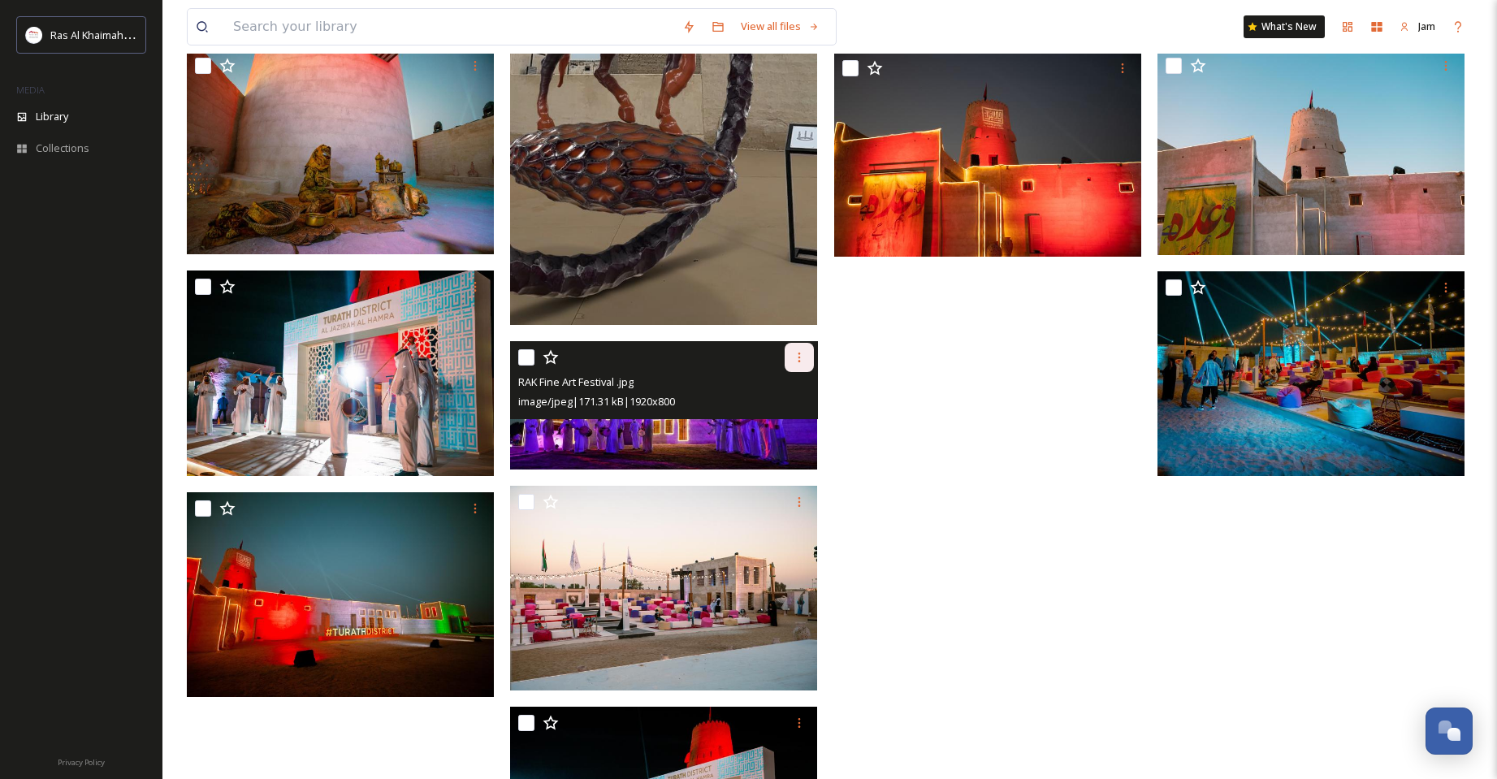
click at [795, 353] on icon at bounding box center [799, 357] width 13 height 13
click at [781, 415] on div "Download" at bounding box center [780, 425] width 66 height 32
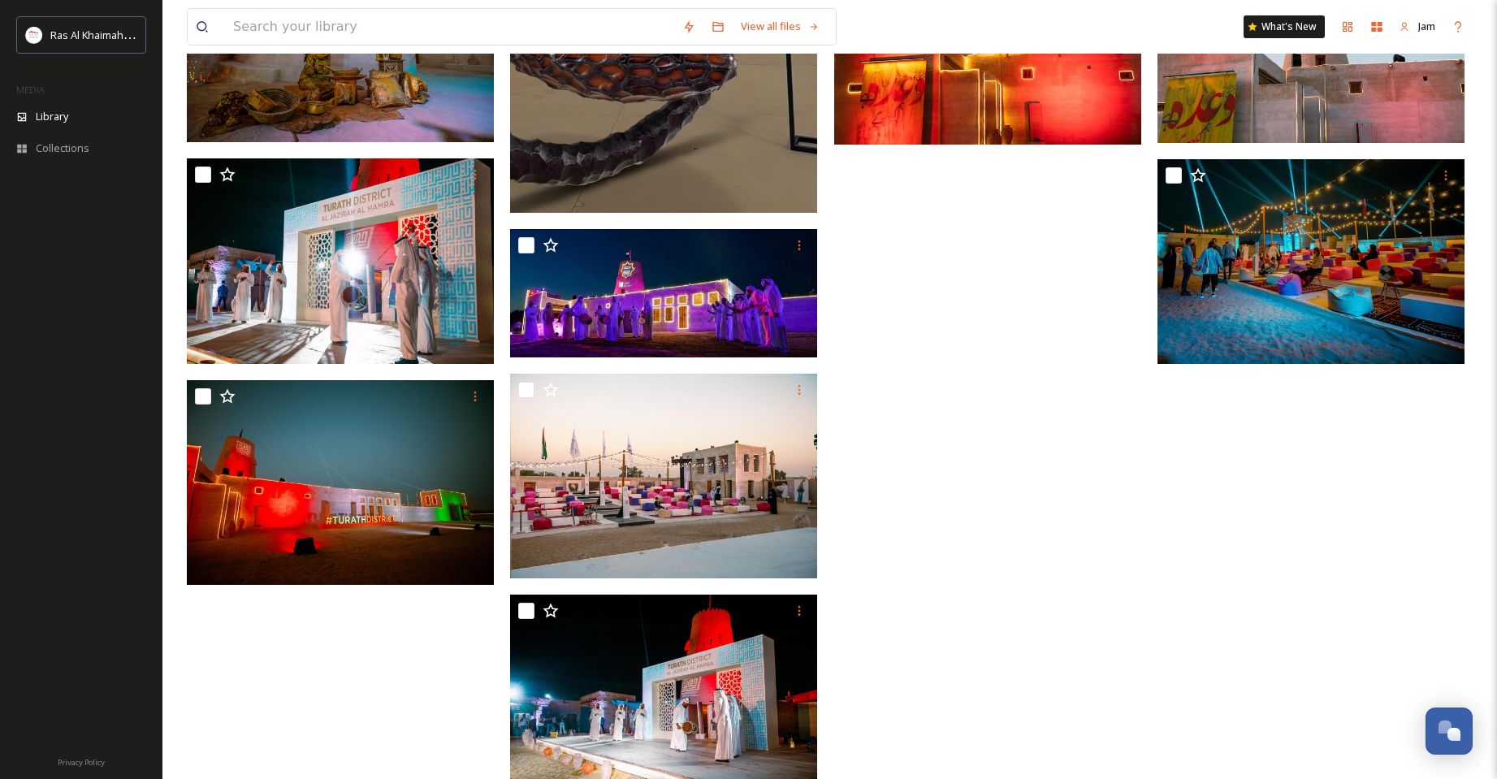
scroll to position [2272, 0]
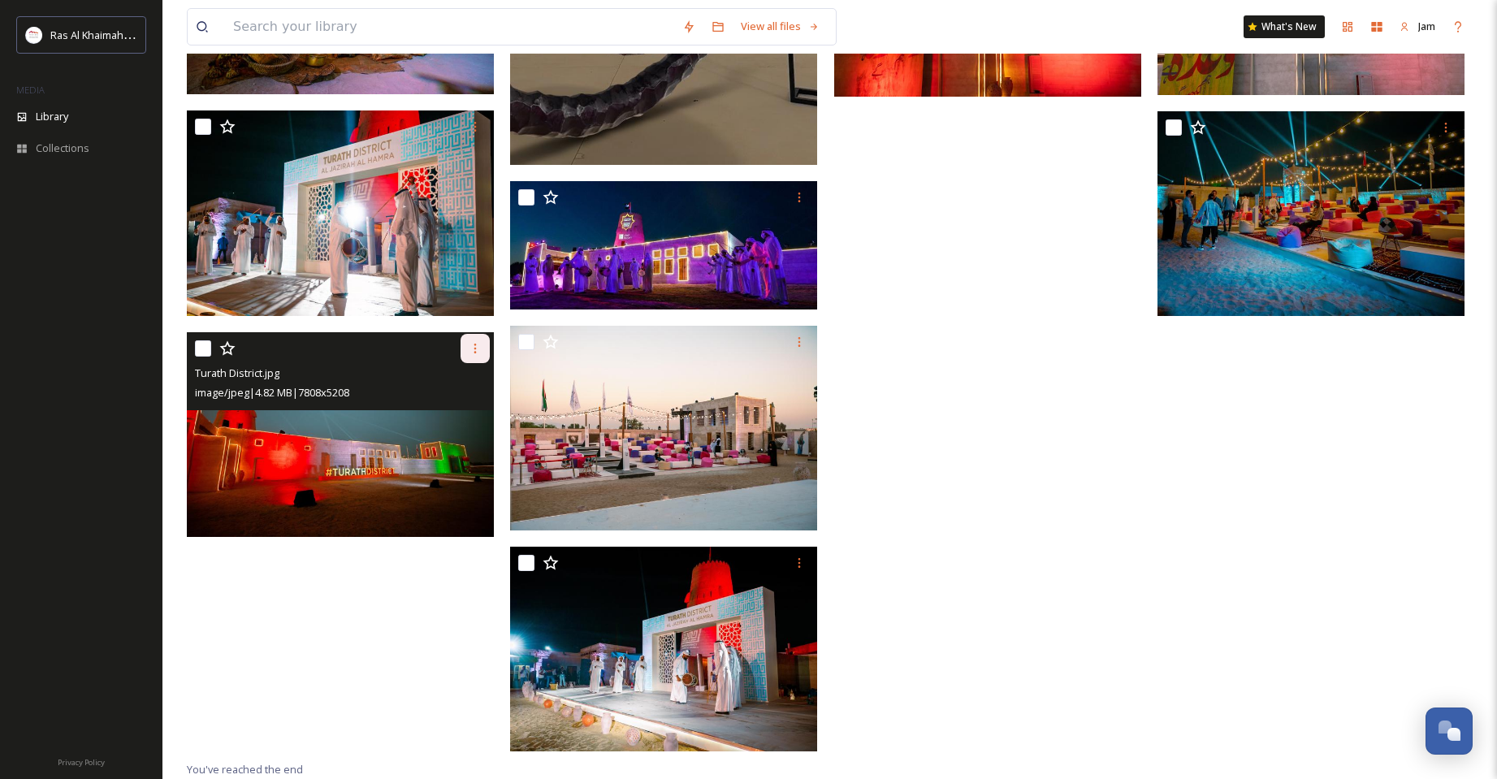
drag, startPoint x: 357, startPoint y: 453, endPoint x: 476, endPoint y: 344, distance: 161.5
click at [476, 344] on icon at bounding box center [475, 348] width 13 height 13
click at [464, 422] on span "Download" at bounding box center [456, 415] width 50 height 15
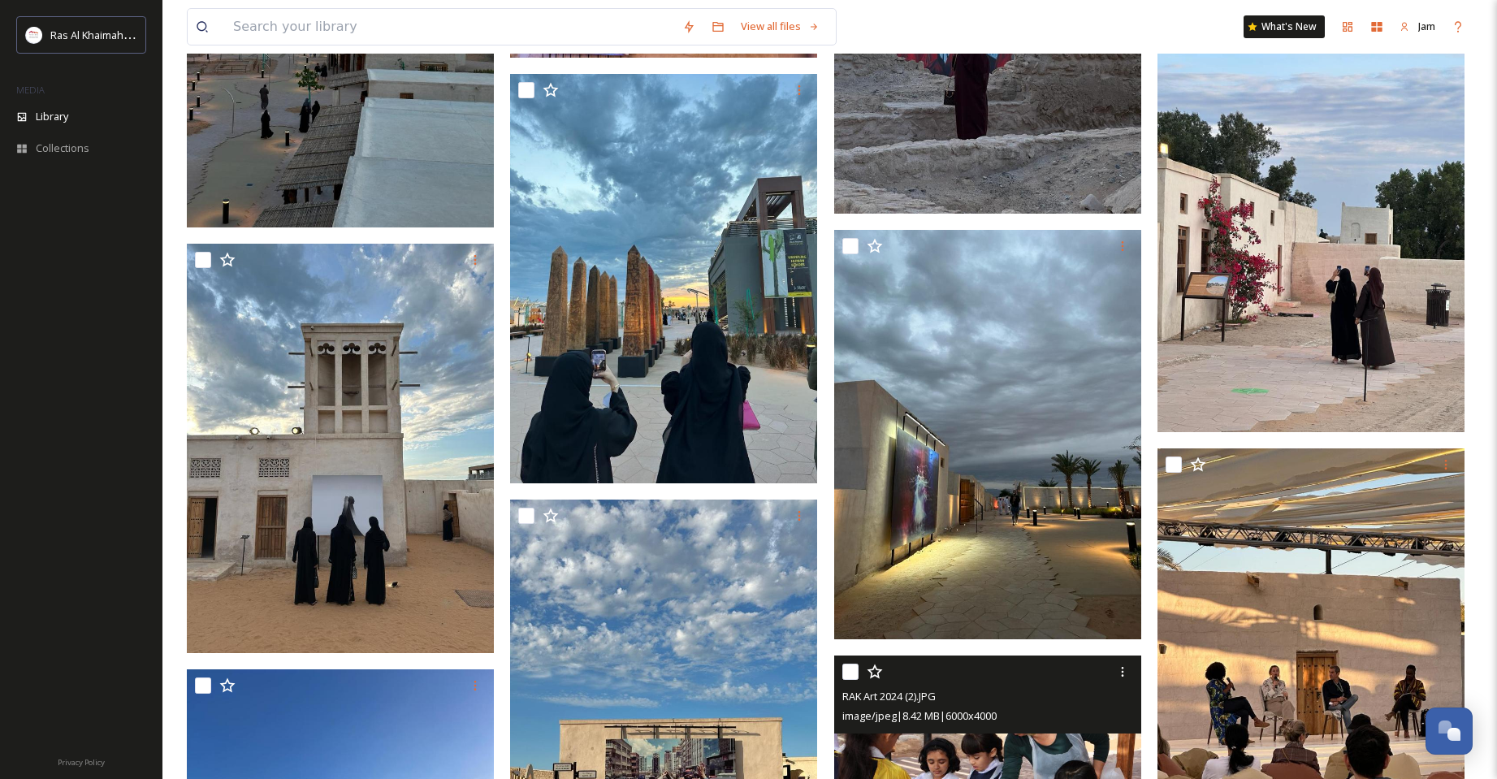
scroll to position [983, 0]
